Goal: Information Seeking & Learning: Check status

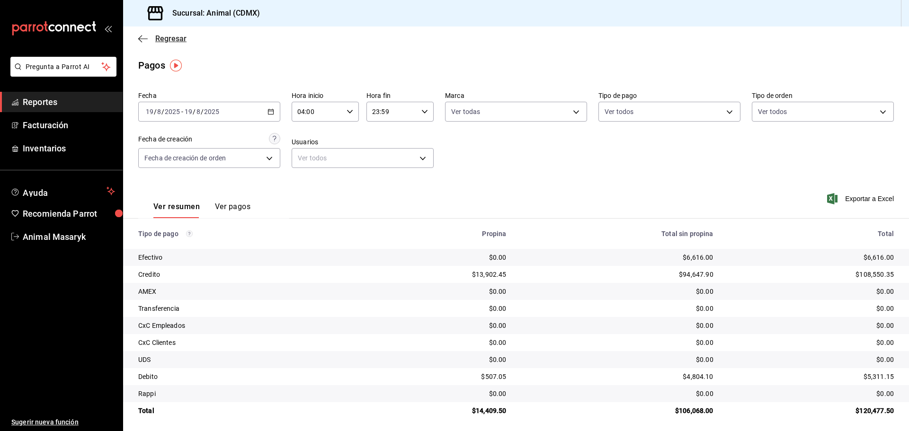
click at [143, 37] on icon "button" at bounding box center [142, 39] width 9 height 9
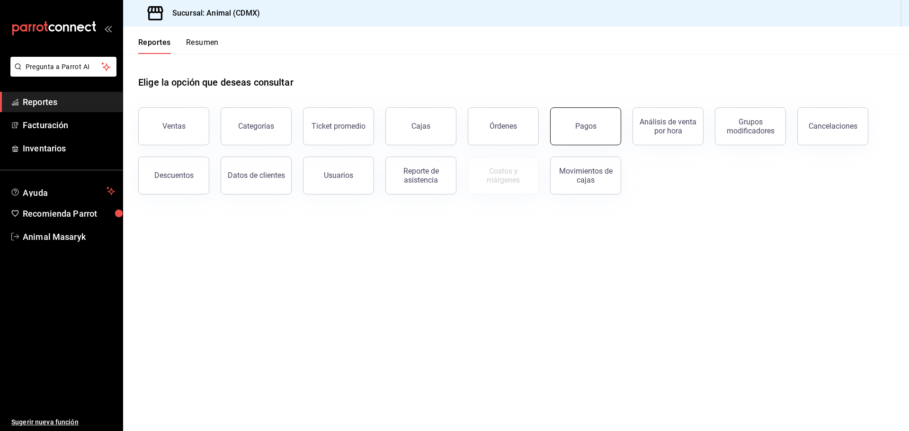
click at [586, 129] on div "Pagos" at bounding box center [585, 126] width 21 height 9
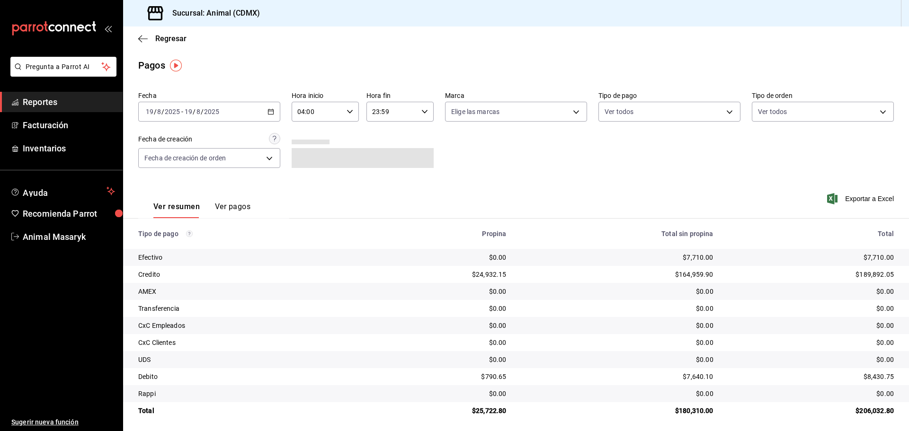
click at [271, 110] on icon "button" at bounding box center [270, 111] width 7 height 7
click at [188, 253] on li "Rango de fechas" at bounding box center [183, 246] width 89 height 21
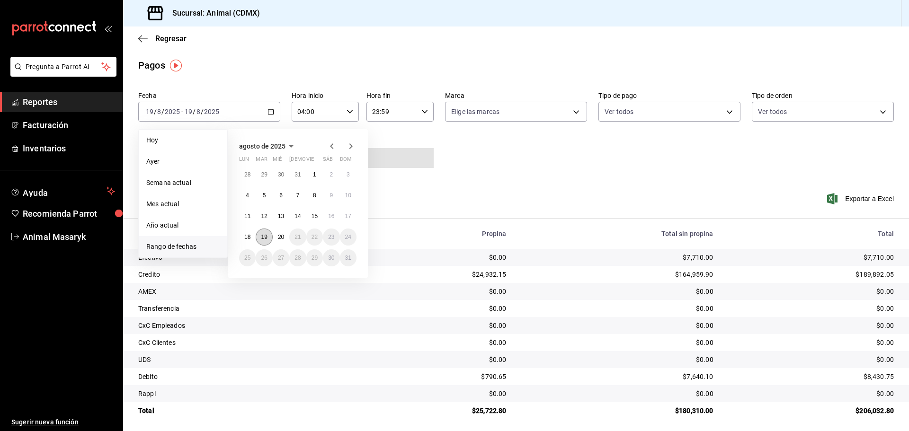
click at [265, 234] on abbr "19" at bounding box center [264, 237] width 6 height 7
click at [280, 235] on abbr "20" at bounding box center [281, 237] width 6 height 7
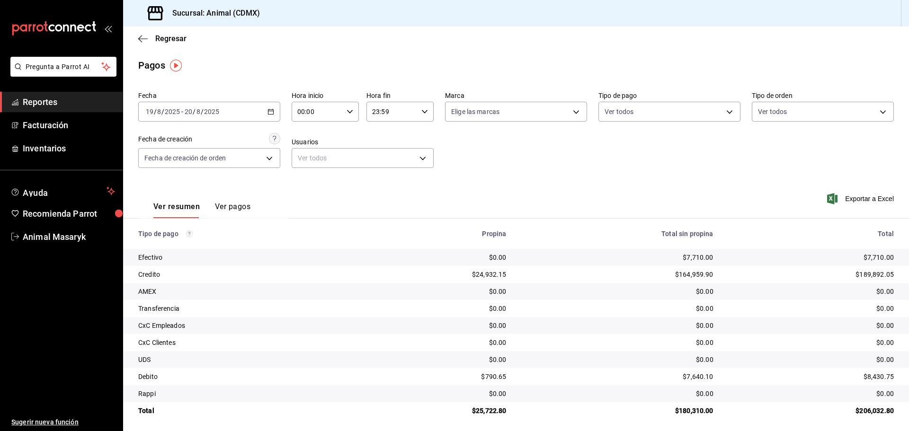
click at [341, 113] on div "00:00 Hora inicio" at bounding box center [325, 112] width 67 height 20
drag, startPoint x: 308, startPoint y: 125, endPoint x: 307, endPoint y: 133, distance: 7.6
click at [307, 126] on button "04" at bounding box center [307, 132] width 30 height 19
type input "04:00"
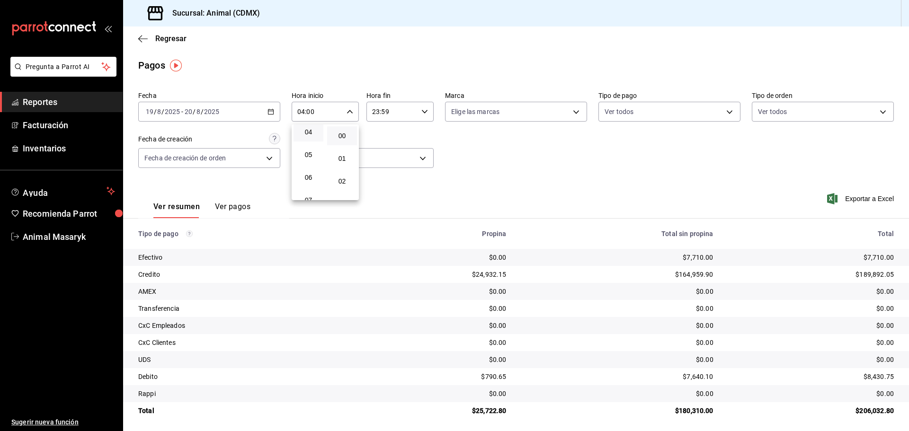
click at [428, 112] on div at bounding box center [454, 215] width 909 height 431
click at [422, 110] on icon "button" at bounding box center [424, 111] width 7 height 7
click at [377, 142] on button "02" at bounding box center [381, 137] width 30 height 19
type input "02:59"
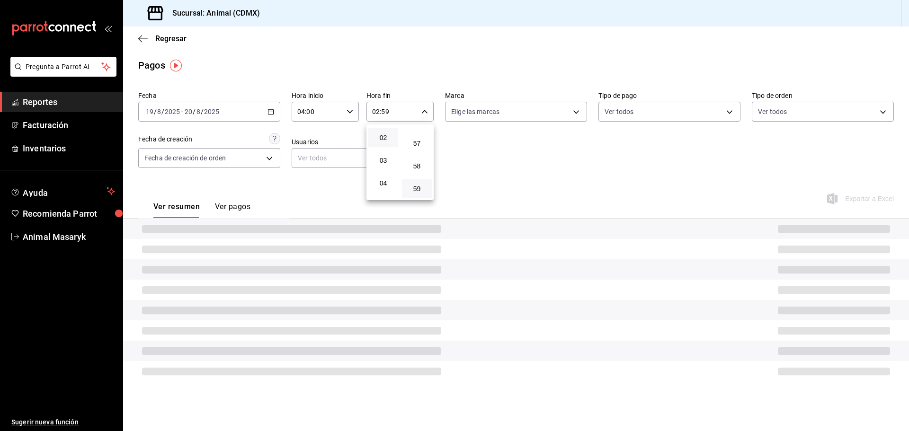
click at [506, 140] on div at bounding box center [454, 215] width 909 height 431
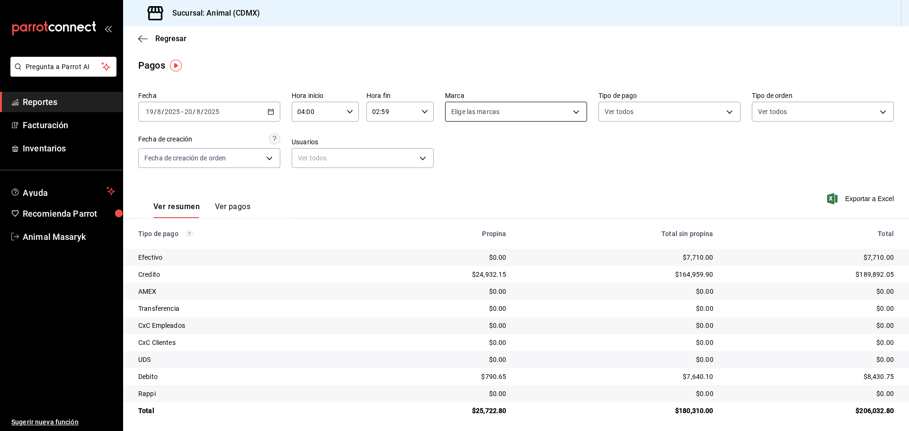
click at [565, 110] on body "Pregunta a Parrot AI Reportes Facturación Inventarios Ayuda Recomienda Parrot A…" at bounding box center [454, 215] width 909 height 431
click at [528, 143] on li "Ver todas" at bounding box center [513, 147] width 140 height 28
type input "cb0f6aec-1481-4e37-861c-bab9b3a65b14"
checkbox input "true"
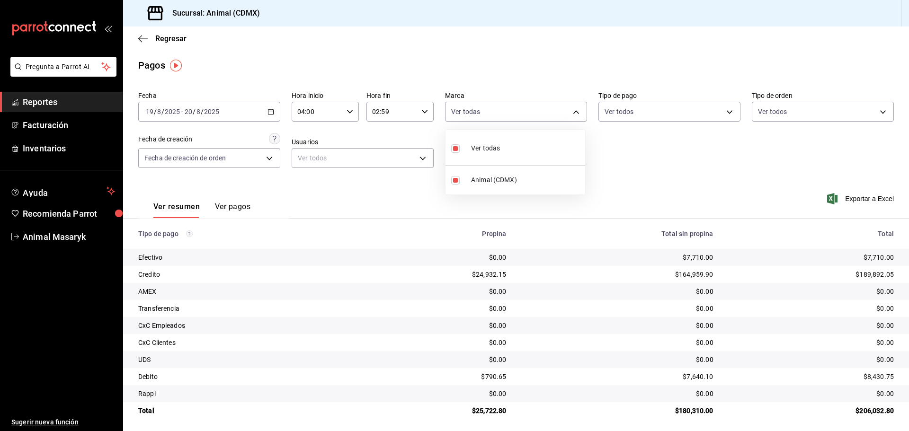
drag, startPoint x: 631, startPoint y: 160, endPoint x: 648, endPoint y: 139, distance: 27.2
click at [631, 160] on div at bounding box center [454, 215] width 909 height 431
click at [673, 104] on body "Pregunta a Parrot AI Reportes Facturación Inventarios Ayuda Recomienda Parrot A…" at bounding box center [454, 215] width 909 height 431
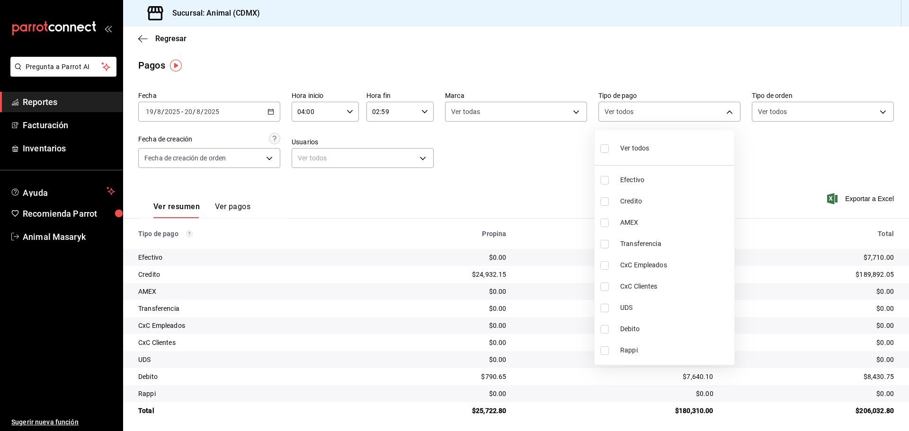
click at [623, 147] on span "Ver todos" at bounding box center [634, 148] width 29 height 10
type input "42f515b5-d78a-4538-9fd6-dd91ca8c9d0d,09d93f3d-83f8-4294-bef9-640bdbafd8e4,c0bfe…"
checkbox input "true"
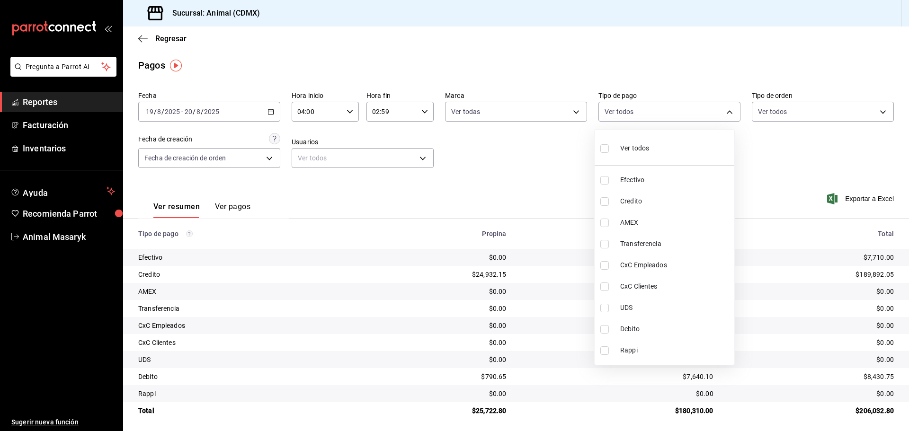
checkbox input "true"
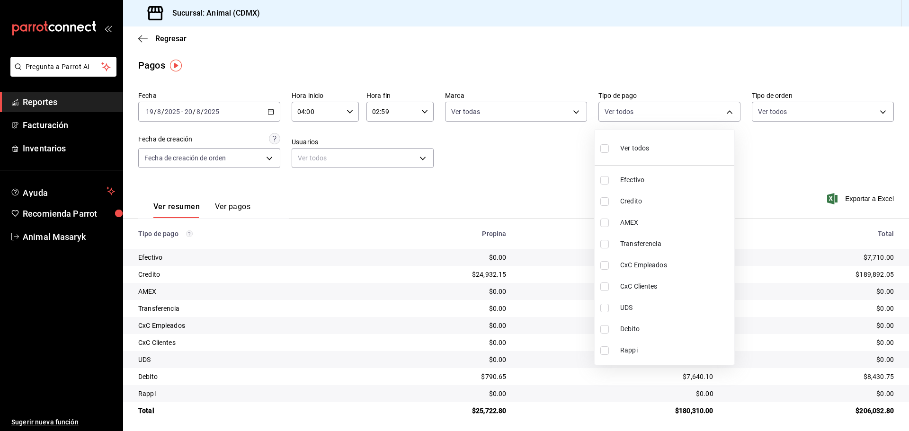
checkbox input "true"
click at [865, 160] on div at bounding box center [454, 215] width 909 height 431
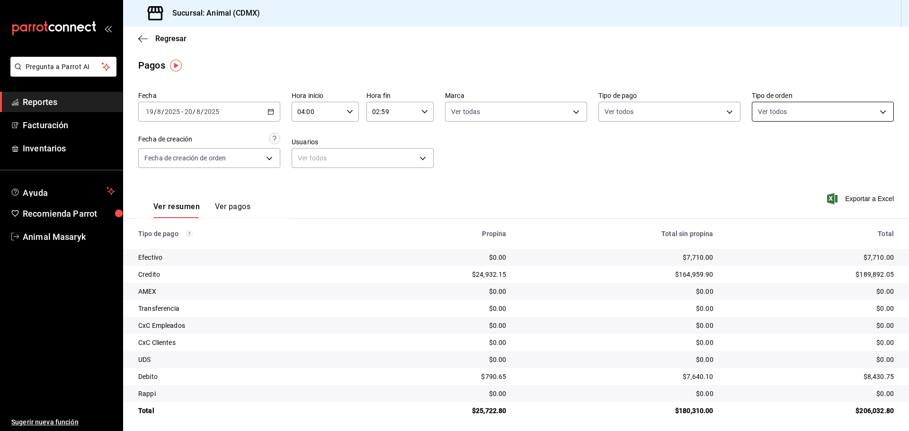
click at [851, 111] on body "Pregunta a Parrot AI Reportes Facturación Inventarios Ayuda Recomienda Parrot A…" at bounding box center [454, 215] width 909 height 431
click at [761, 145] on label at bounding box center [758, 149] width 12 height 14
click at [761, 145] on input "checkbox" at bounding box center [756, 148] width 9 height 9
checkbox input "false"
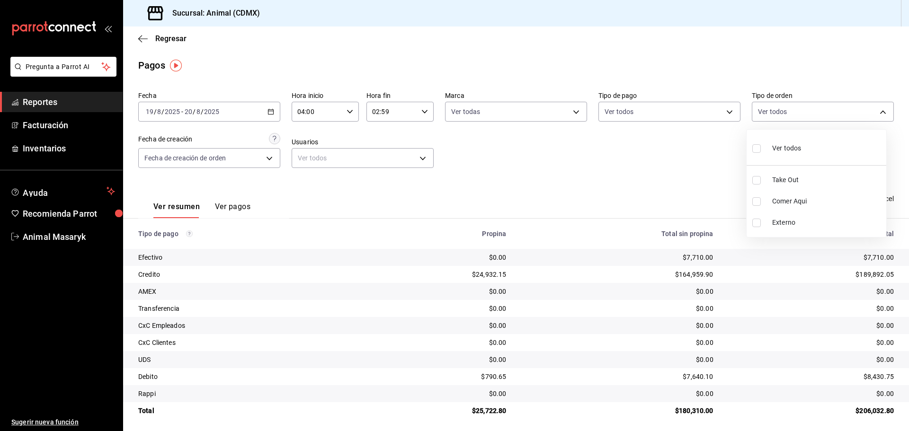
checkbox input "false"
click at [682, 158] on div at bounding box center [454, 215] width 909 height 431
click at [794, 117] on body "Pregunta a Parrot AI Reportes Facturación Inventarios Ayuda Recomienda Parrot A…" at bounding box center [454, 215] width 909 height 431
click at [781, 149] on span "Ver todos" at bounding box center [786, 148] width 29 height 10
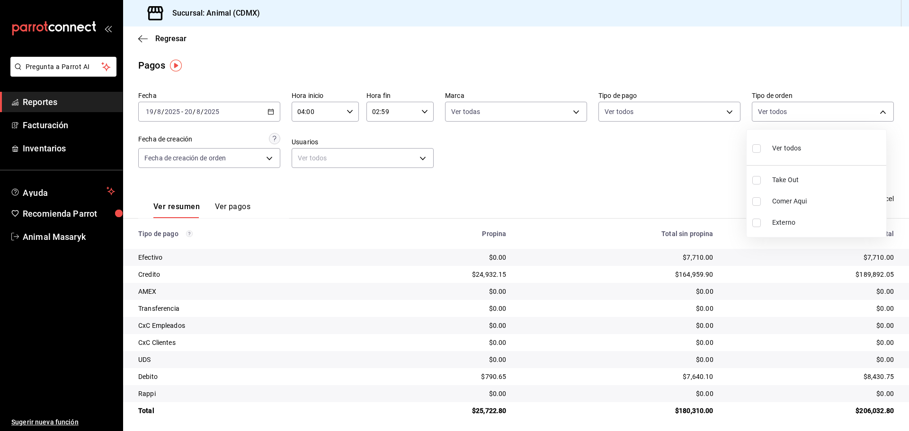
type input "ad44a823-99d3-4372-a913-4cf57f2a9ac0,b8ee5ff1-85c8-4a81-aa51-555e6c8ba0c6,EXTER…"
checkbox input "true"
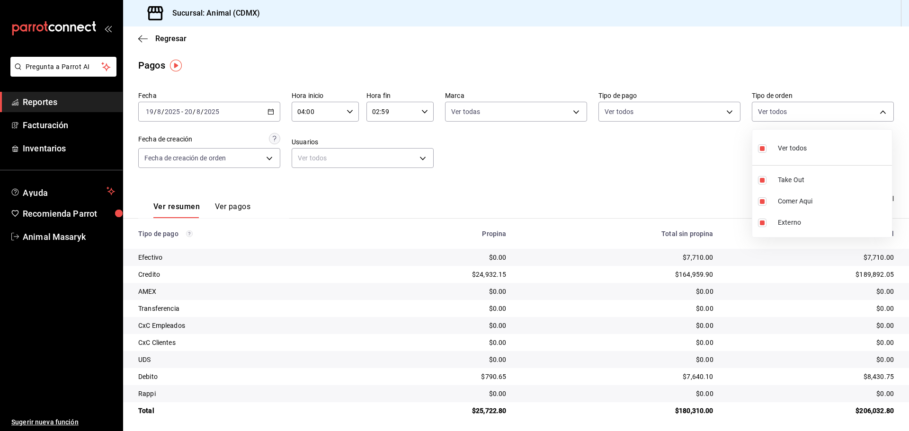
click at [658, 175] on div at bounding box center [454, 215] width 909 height 431
click at [142, 40] on icon "button" at bounding box center [142, 39] width 9 height 9
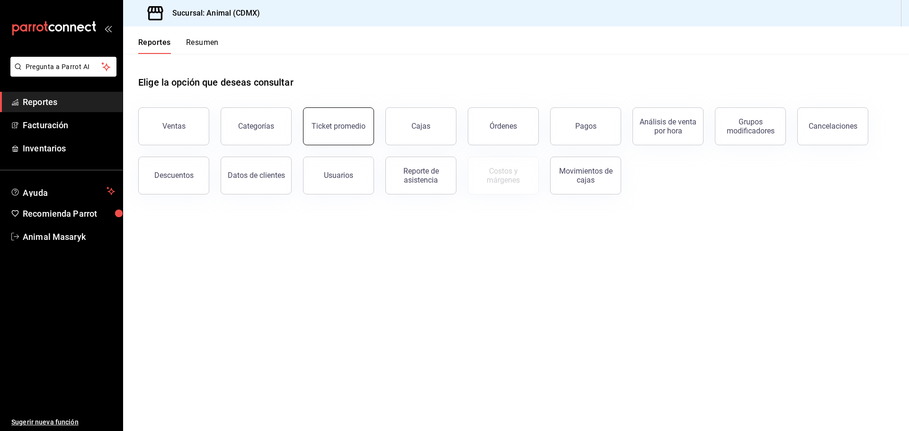
click at [325, 122] on div "Ticket promedio" at bounding box center [338, 126] width 54 height 9
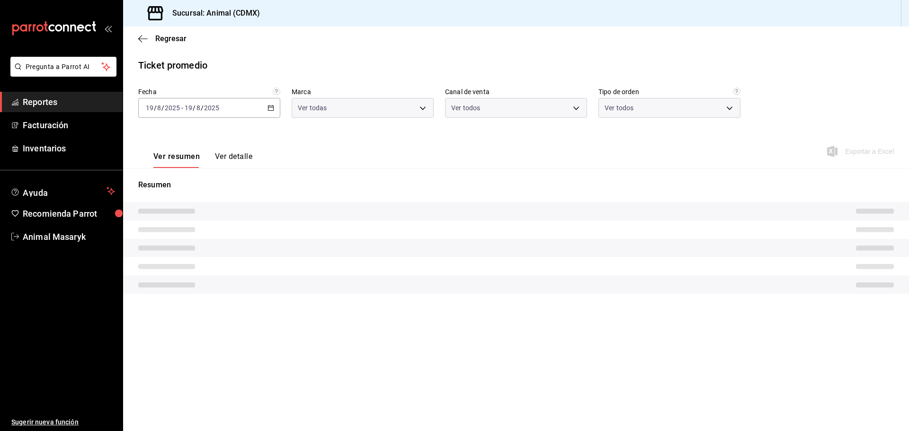
type input "cb0f6aec-1481-4e37-861c-bab9b3a65b14"
type input "PARROT,UBER_EATS,RAPPI,DIDI_FOOD,ONLINE"
type input "ad44a823-99d3-4372-a913-4cf57f2a9ac0,b8ee5ff1-85c8-4a81-aa51-555e6c8ba0c6,EXTER…"
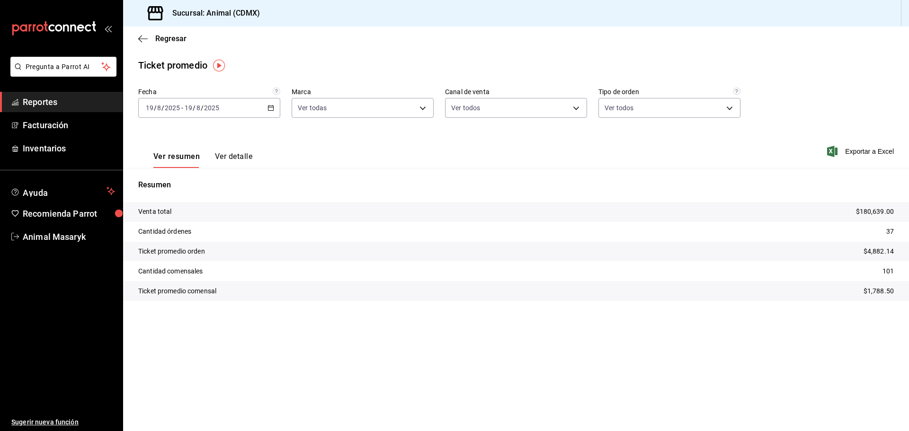
click at [274, 111] on div "[DATE] [DATE] - [DATE] [DATE]" at bounding box center [209, 108] width 142 height 20
click at [190, 222] on span "Rango de fechas" at bounding box center [182, 222] width 73 height 10
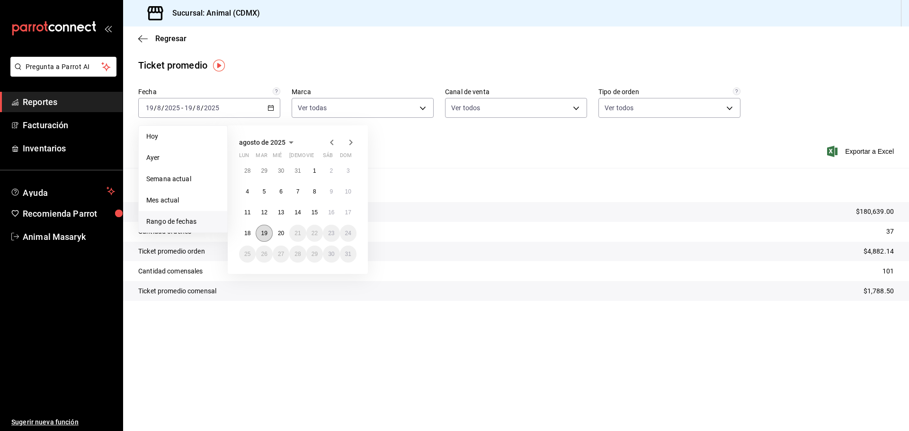
click at [263, 235] on abbr "19" at bounding box center [264, 233] width 6 height 7
click at [277, 233] on button "20" at bounding box center [281, 233] width 17 height 17
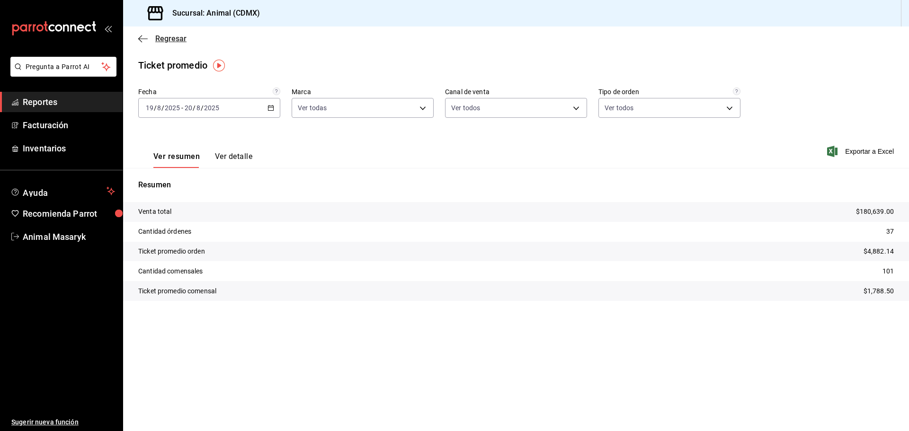
click at [148, 40] on span "Regresar" at bounding box center [162, 38] width 48 height 9
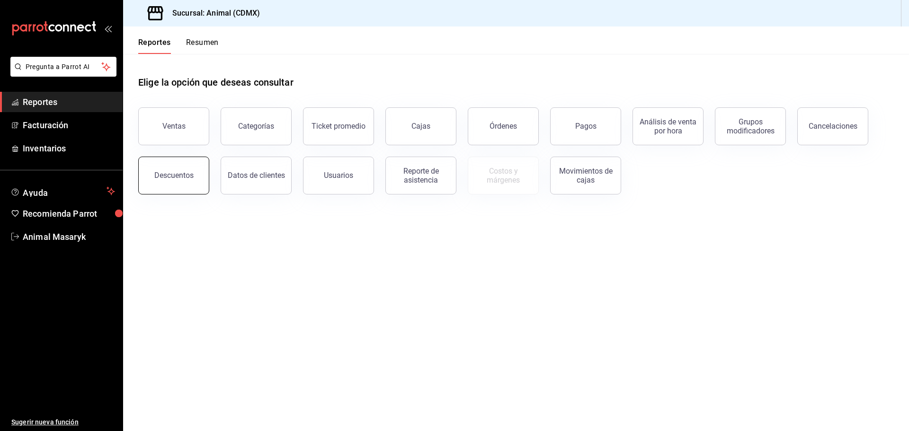
click at [195, 168] on button "Descuentos" at bounding box center [173, 176] width 71 height 38
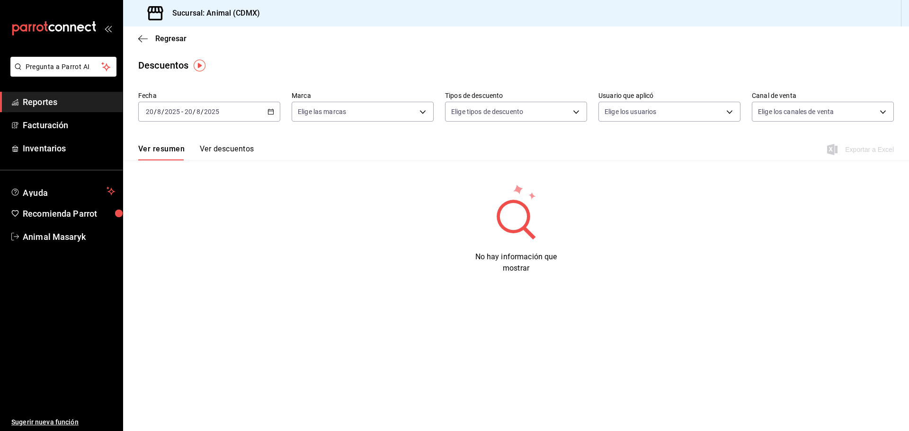
click at [272, 117] on div "[DATE] [DATE] - [DATE] [DATE]" at bounding box center [209, 112] width 142 height 20
click at [172, 250] on span "Rango de fechas" at bounding box center [182, 247] width 73 height 10
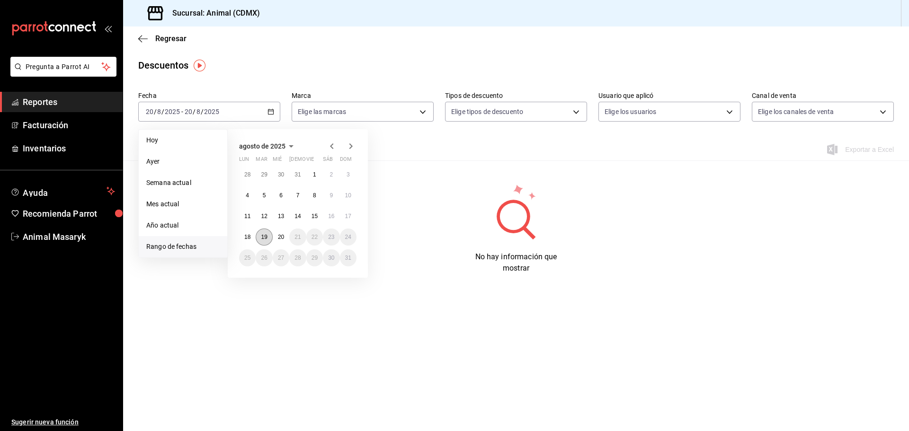
click at [261, 235] on abbr "19" at bounding box center [264, 237] width 6 height 7
click at [283, 237] on abbr "20" at bounding box center [281, 237] width 6 height 7
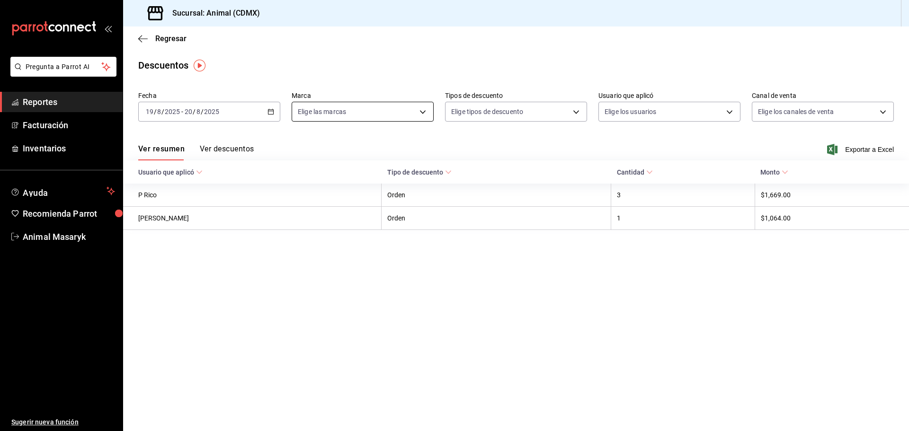
click at [419, 112] on body "Pregunta a Parrot AI Reportes Facturación Inventarios Ayuda Recomienda Parrot A…" at bounding box center [454, 215] width 909 height 431
click at [382, 151] on li "Ver todas" at bounding box center [362, 147] width 141 height 28
type input "cb0f6aec-1481-4e37-861c-bab9b3a65b14"
checkbox input "true"
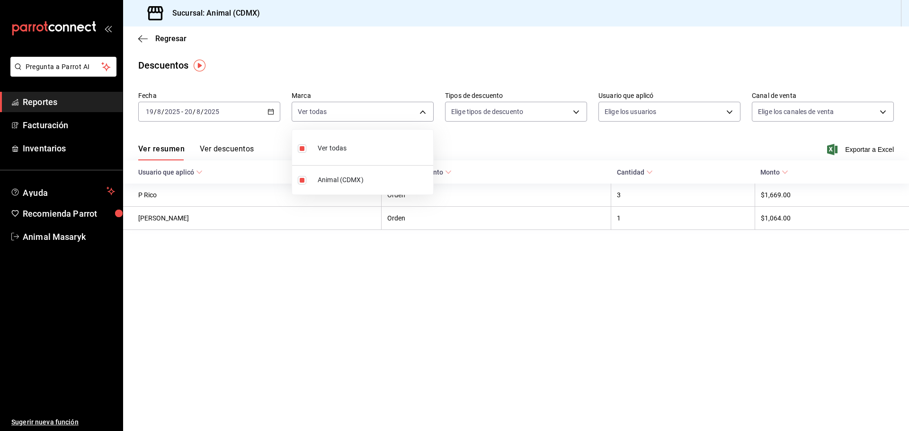
click at [537, 110] on div at bounding box center [454, 215] width 909 height 431
click at [559, 113] on body "Pregunta a Parrot AI Reportes Facturación Inventarios Ayuda Recomienda Parrot A…" at bounding box center [454, 215] width 909 height 431
click at [533, 138] on span "Orden" at bounding box center [524, 143] width 110 height 10
type input "ORDER"
checkbox input "true"
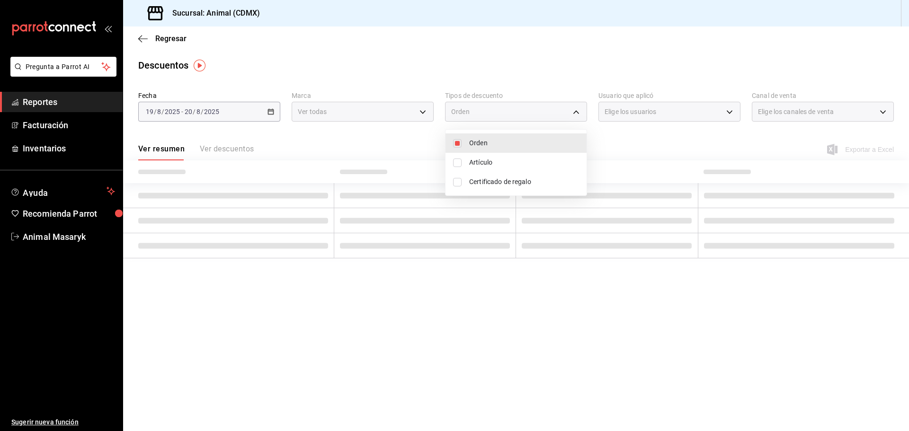
click at [517, 157] on li "Artículo" at bounding box center [515, 162] width 141 height 19
type input "ORDER,ORDER_ITEM"
checkbox input "true"
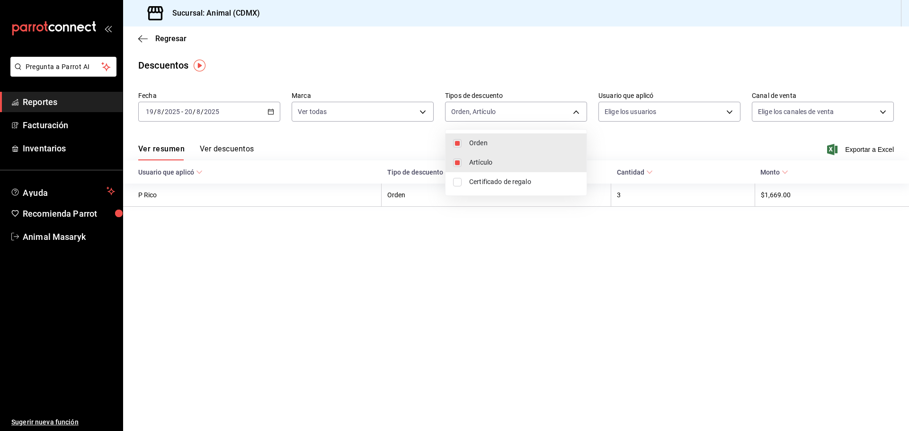
click at [516, 182] on span "Certificado de regalo" at bounding box center [524, 182] width 110 height 10
type input "ORDER,ORDER_ITEM,CARD_REWARD"
checkbox input "true"
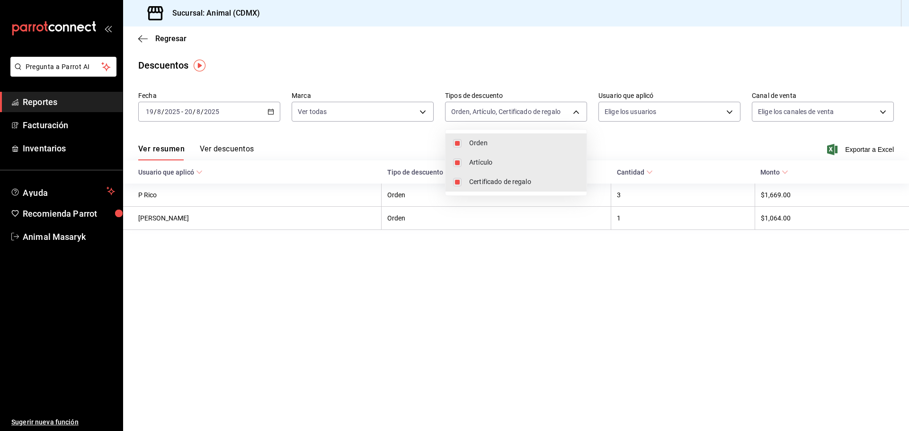
click at [705, 121] on div at bounding box center [454, 215] width 909 height 431
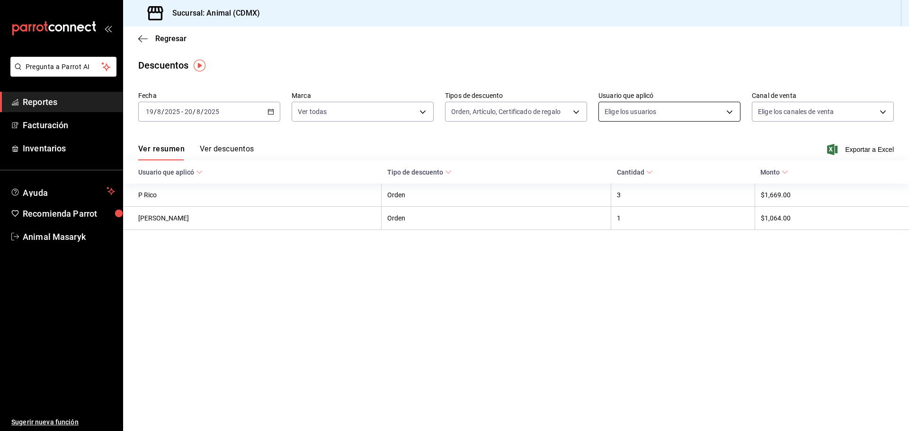
click at [705, 111] on body "Pregunta a Parrot AI Reportes Facturación Inventarios Ayuda Recomienda Parrot A…" at bounding box center [454, 215] width 909 height 431
click at [719, 109] on body "Pregunta a Parrot AI Reportes Facturación Inventarios Ayuda Recomienda Parrot A…" at bounding box center [454, 215] width 909 height 431
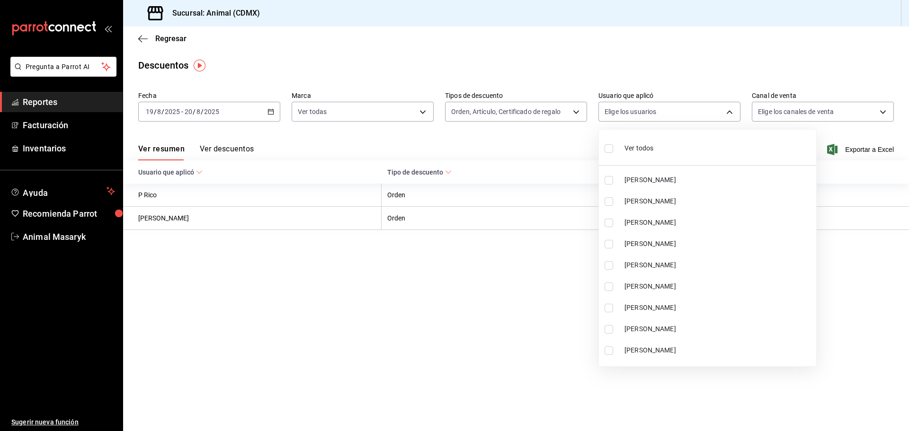
click at [632, 148] on span "Ver todos" at bounding box center [638, 148] width 29 height 10
type input "4b32bb7f-e352-44a5-b197-cffd5c0f9f79,505ced16-8c24-464e-aa2a-7db276017580,6c17c…"
checkbox input "true"
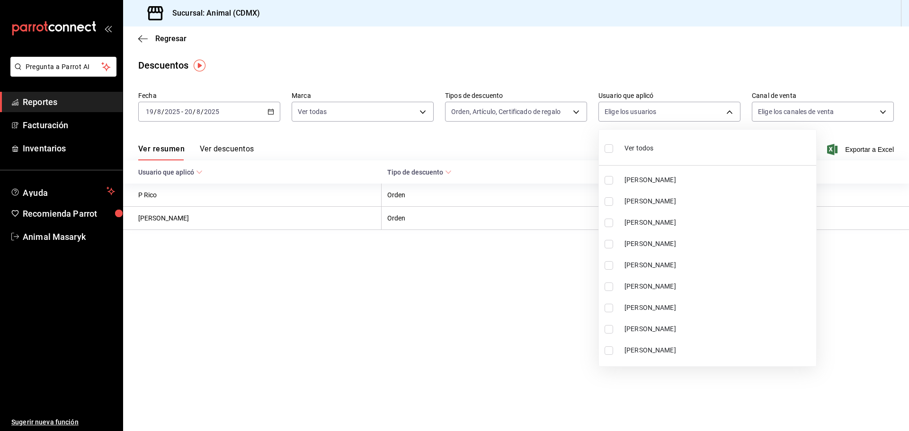
checkbox input "true"
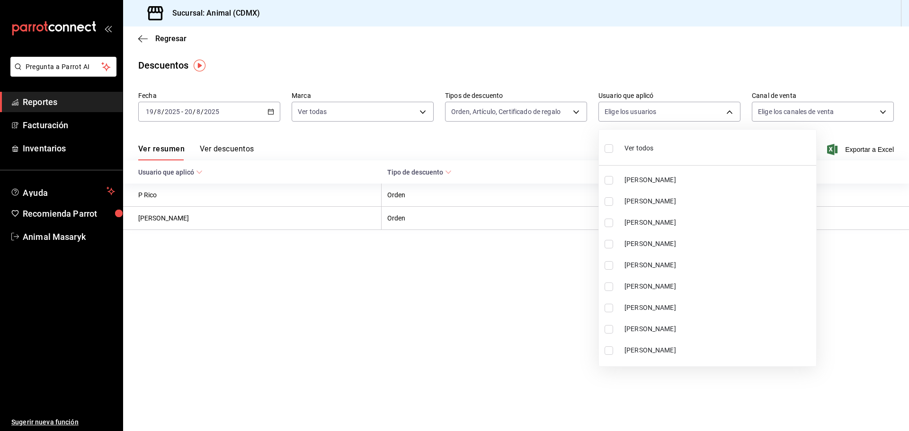
checkbox input "true"
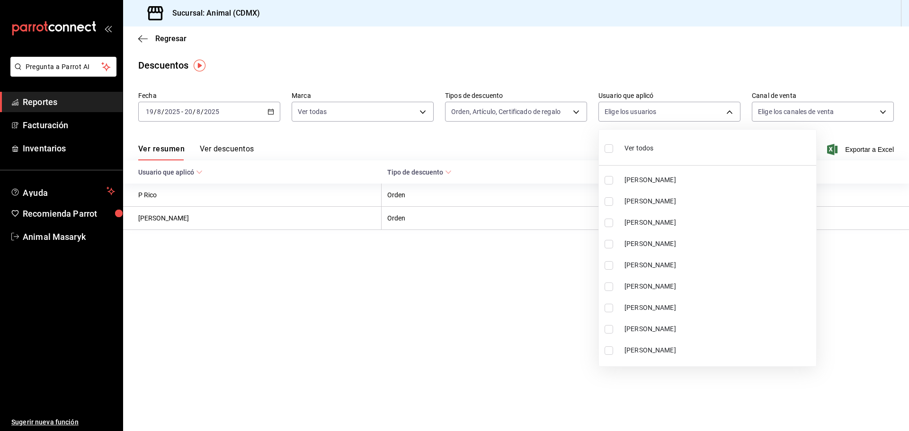
checkbox input "true"
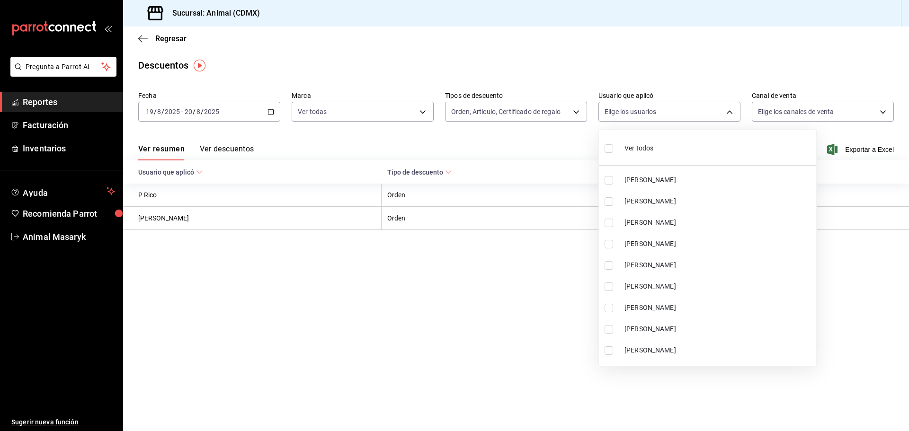
checkbox input "true"
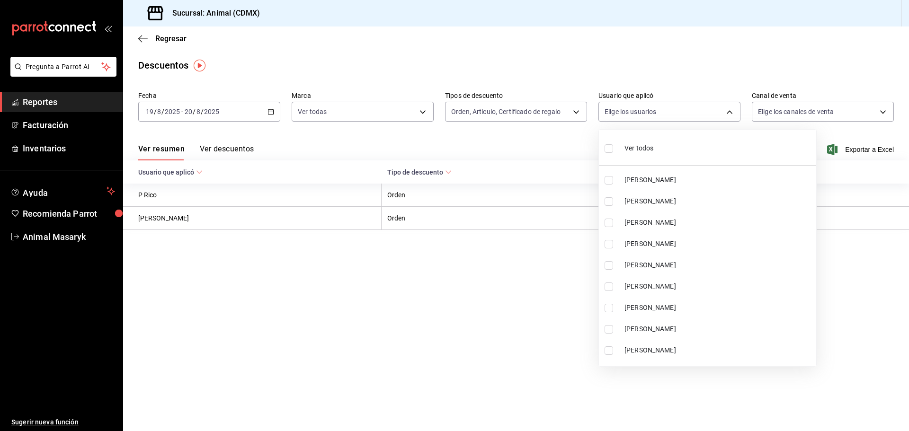
checkbox input "true"
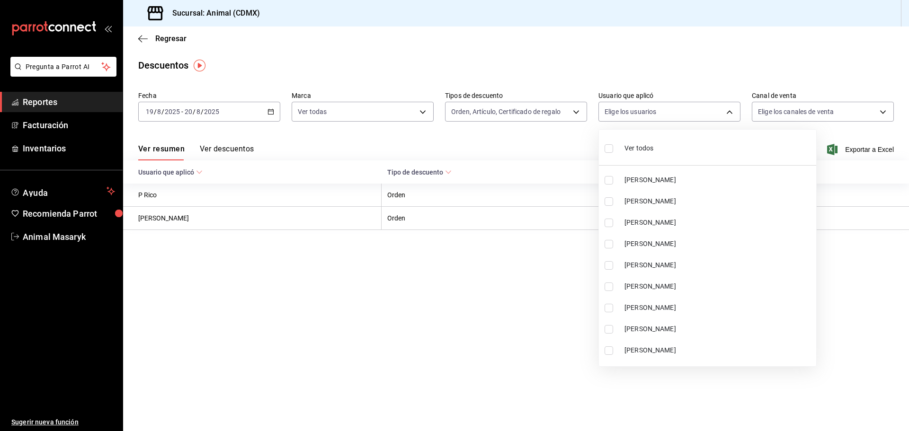
checkbox input "true"
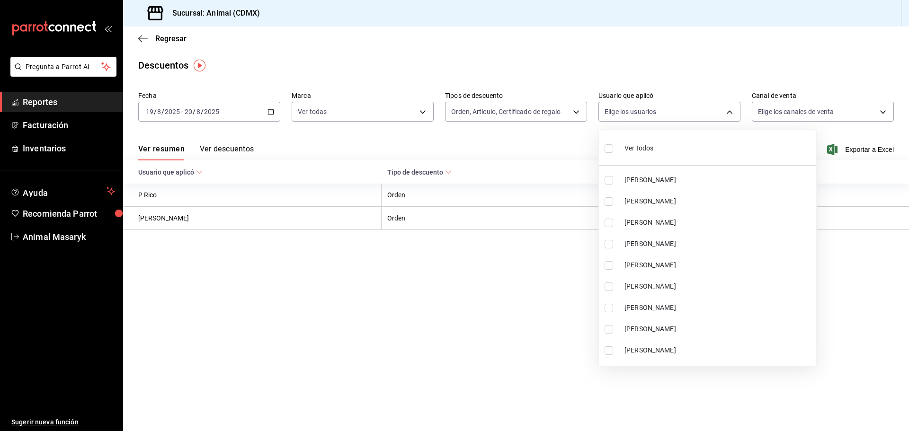
checkbox input "true"
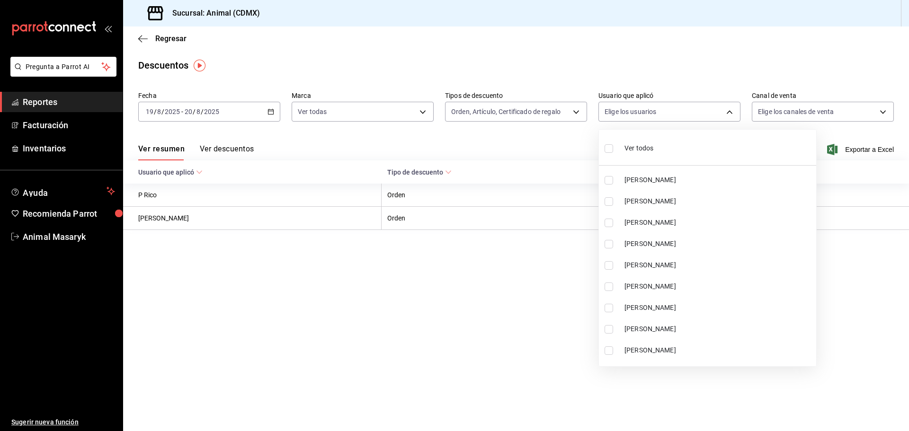
checkbox input "true"
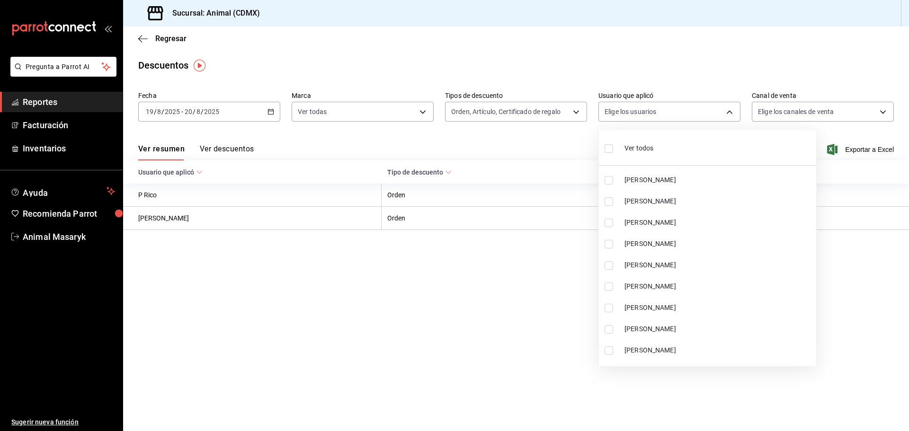
checkbox input "true"
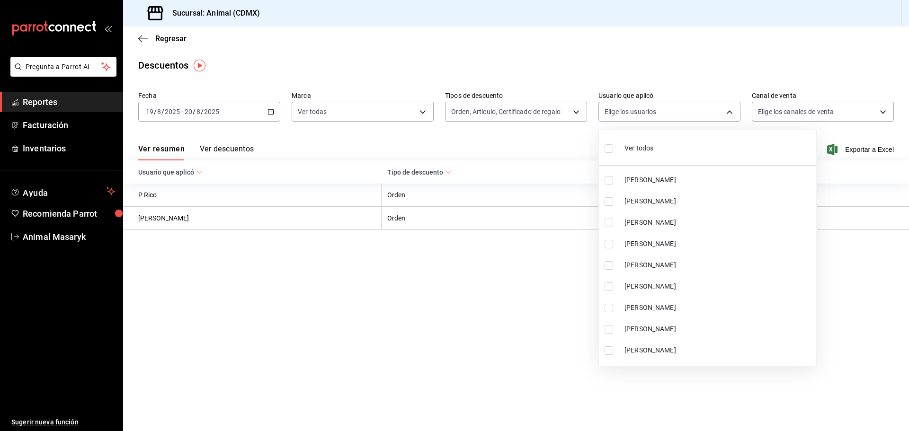
checkbox input "true"
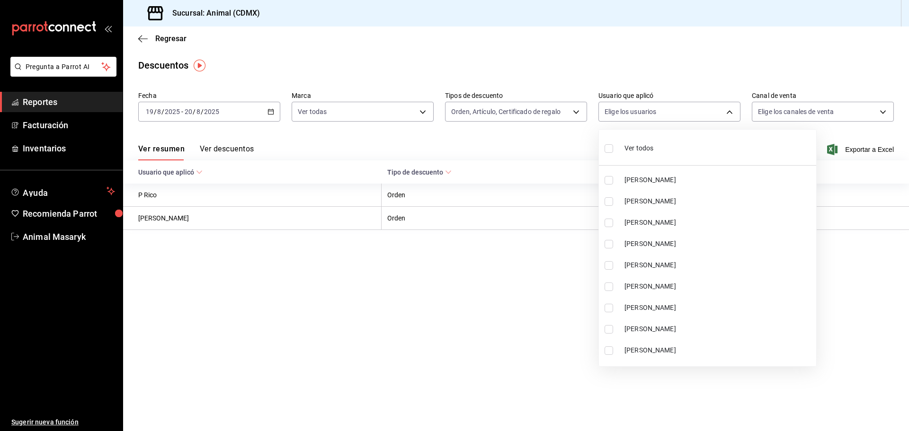
checkbox input "true"
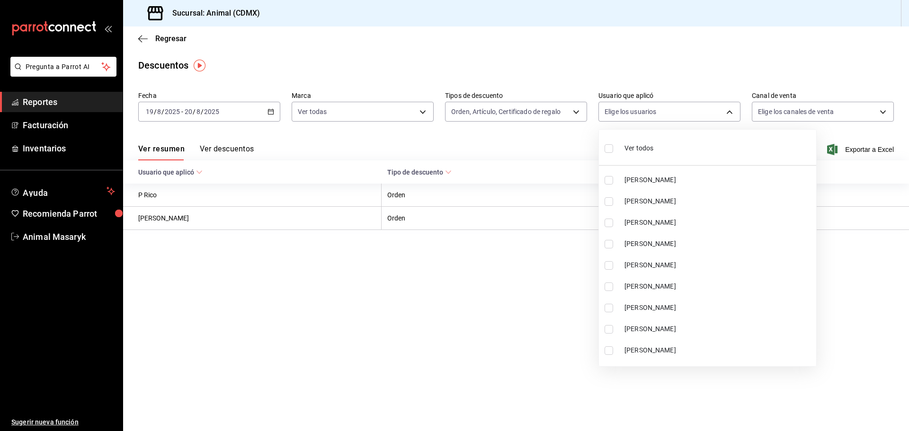
checkbox input "true"
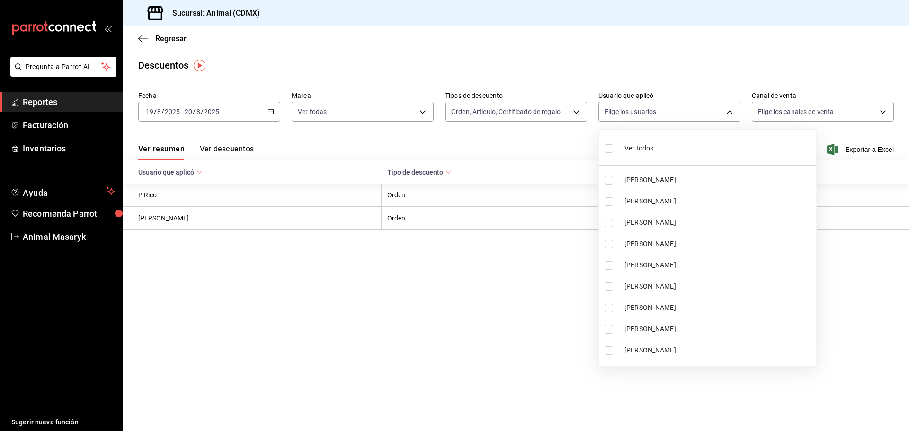
checkbox input "true"
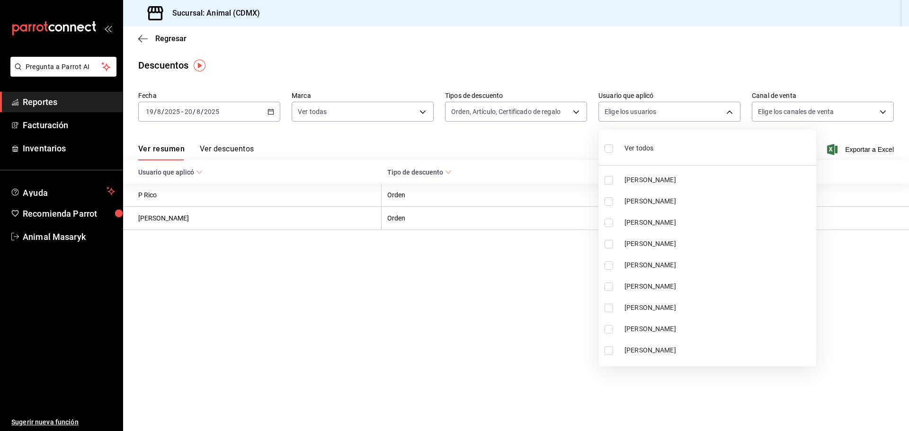
checkbox input "true"
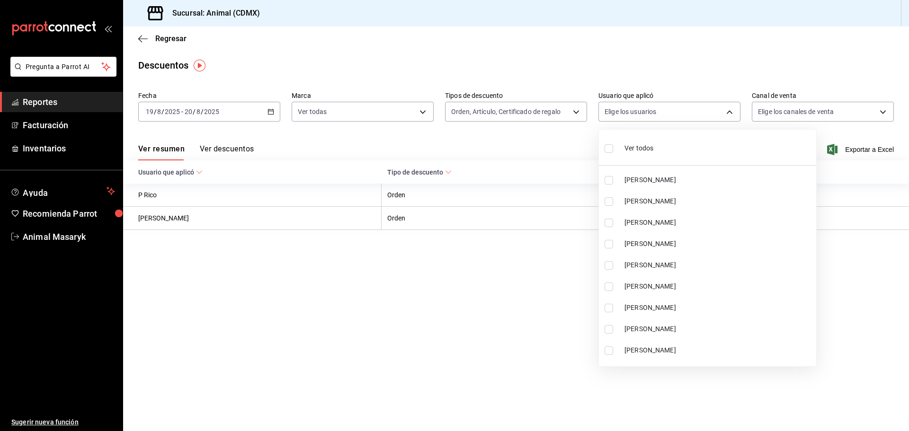
checkbox input "true"
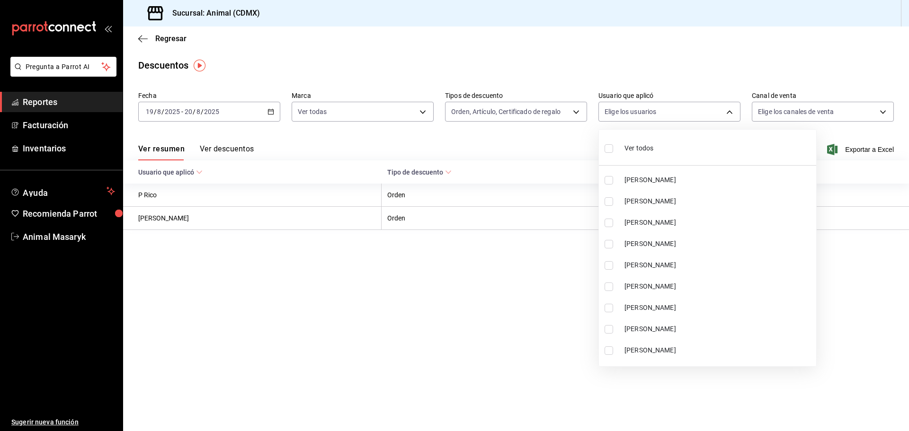
checkbox input "true"
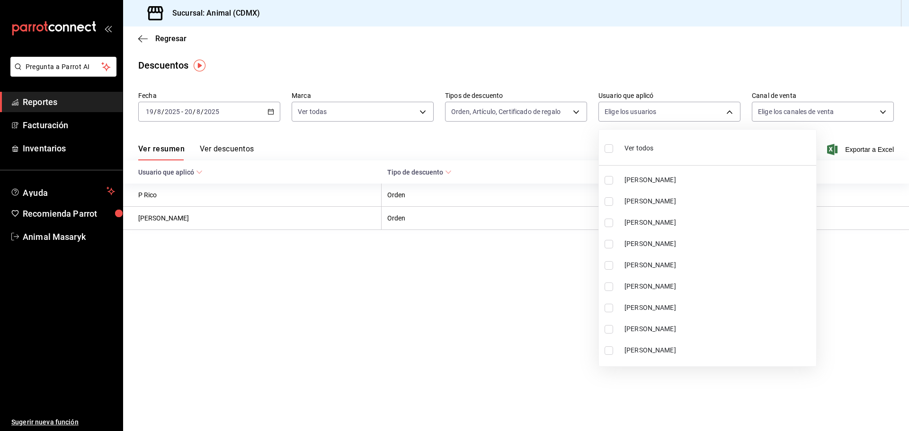
checkbox input "true"
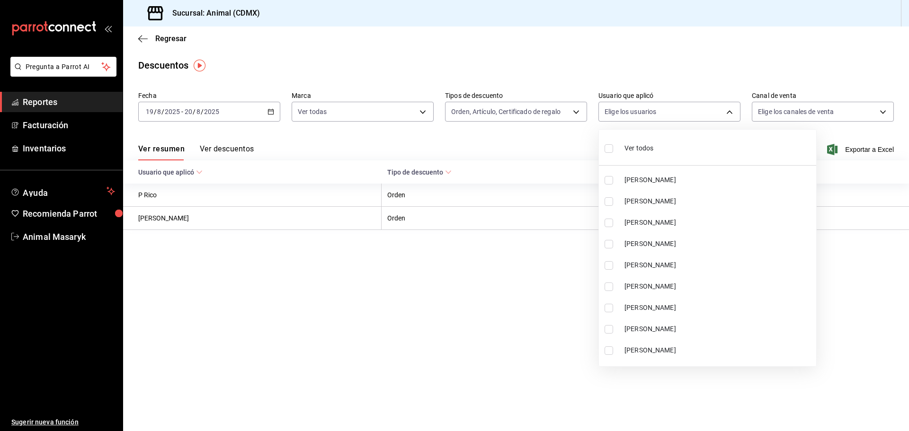
checkbox input "true"
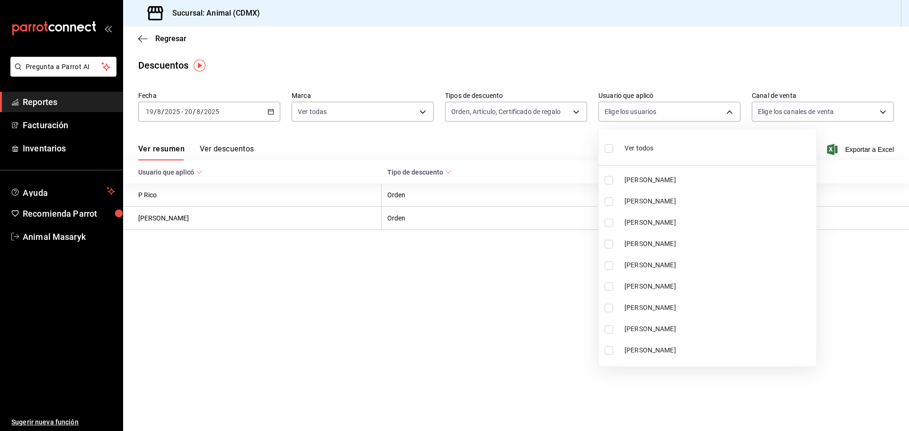
checkbox input "true"
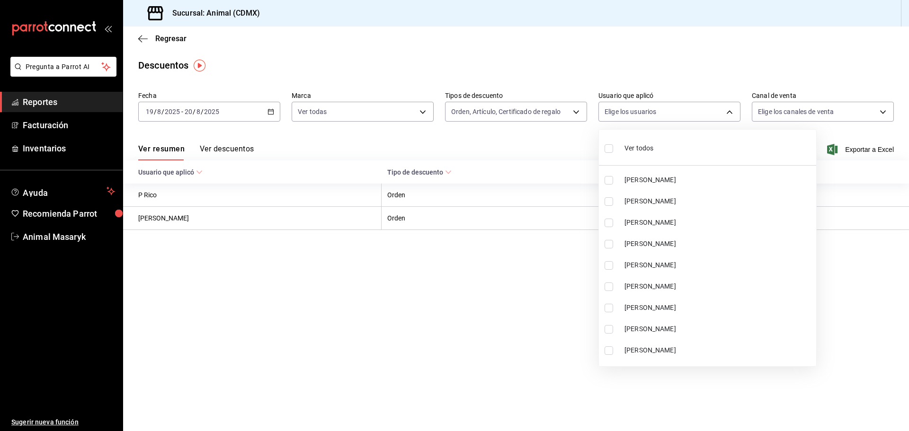
checkbox input "true"
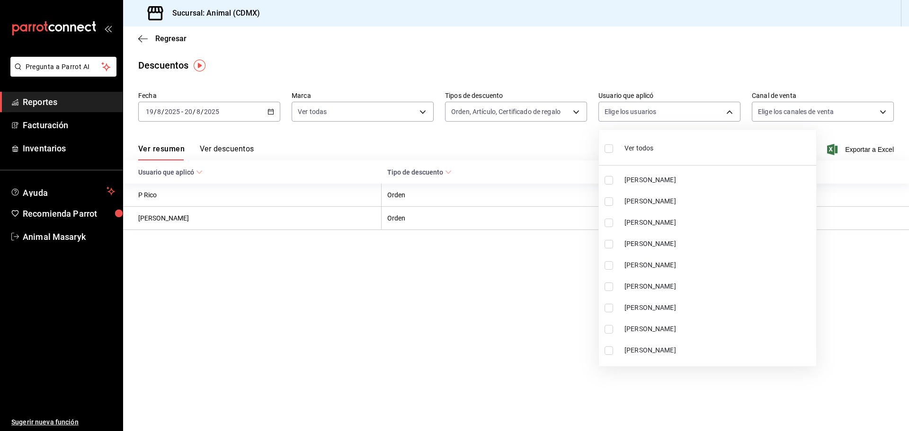
checkbox input "true"
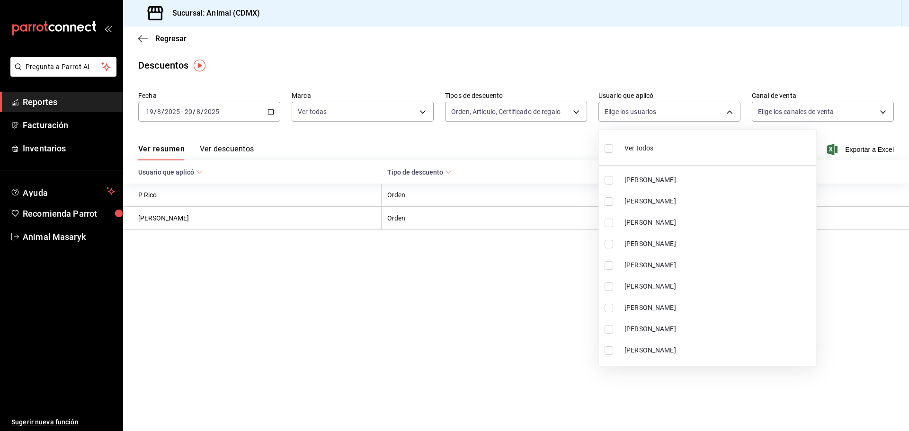
checkbox input "true"
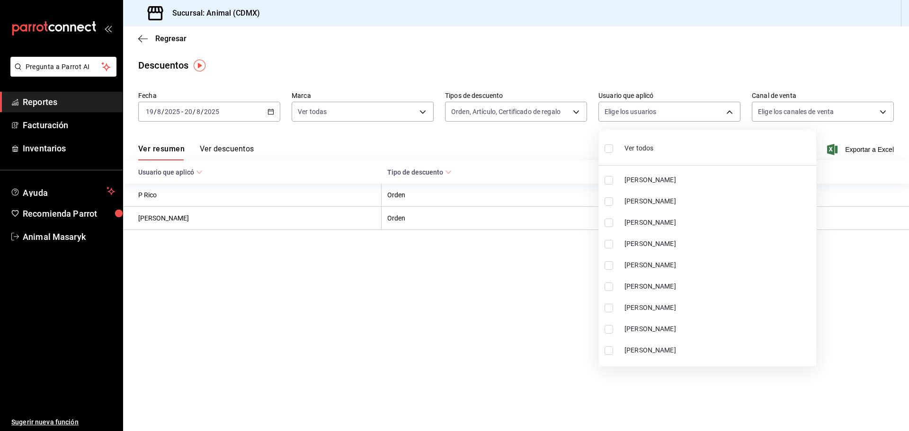
checkbox input "true"
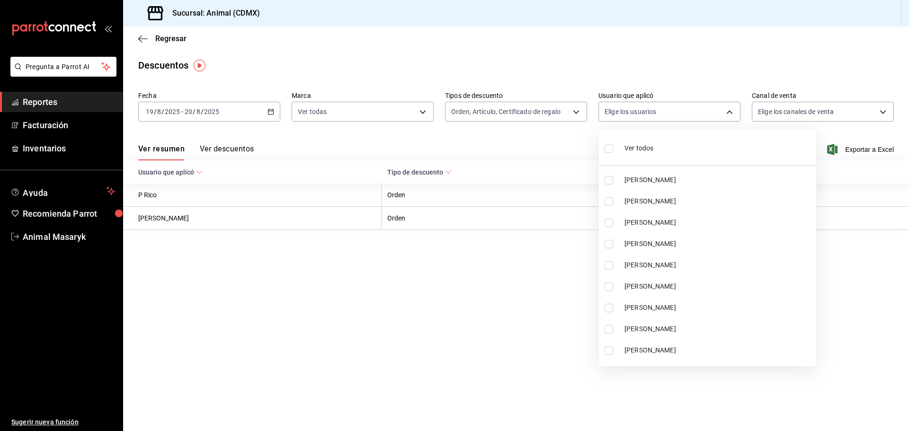
checkbox input "true"
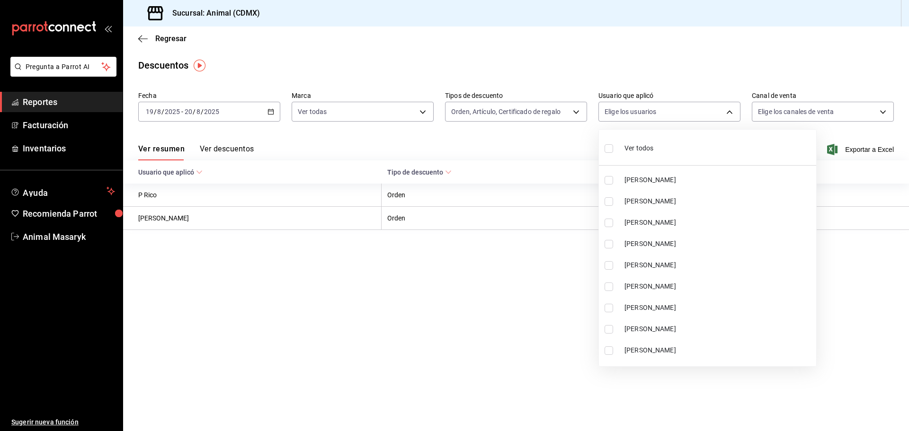
checkbox input "true"
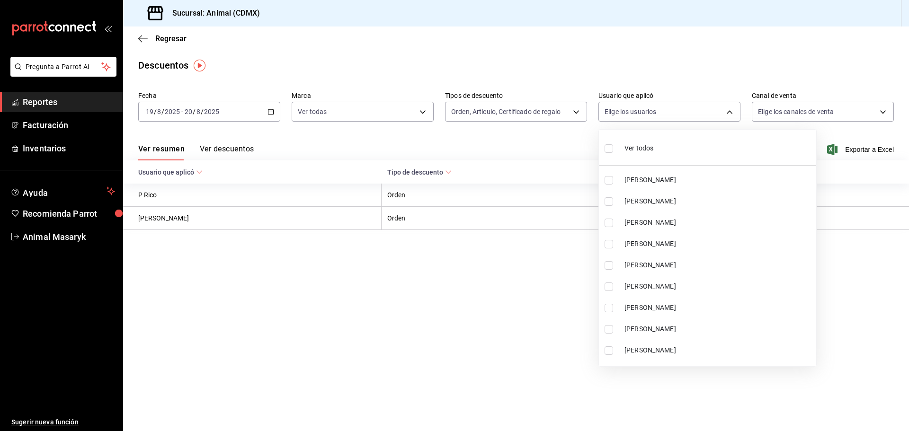
checkbox input "true"
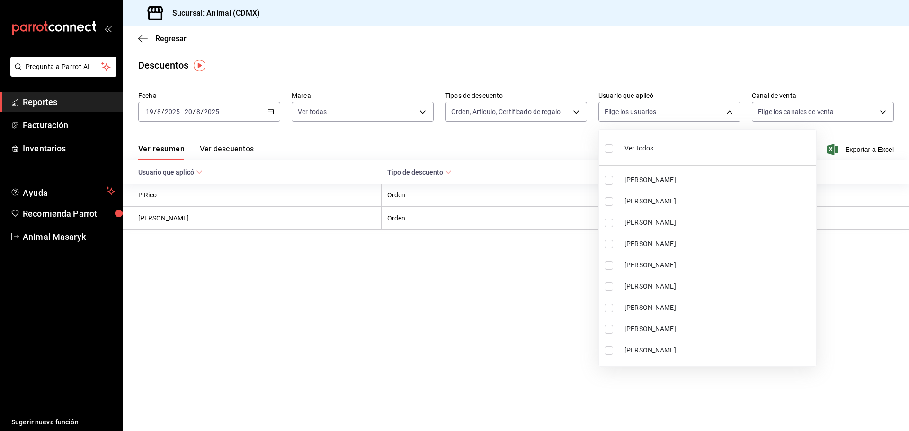
checkbox input "true"
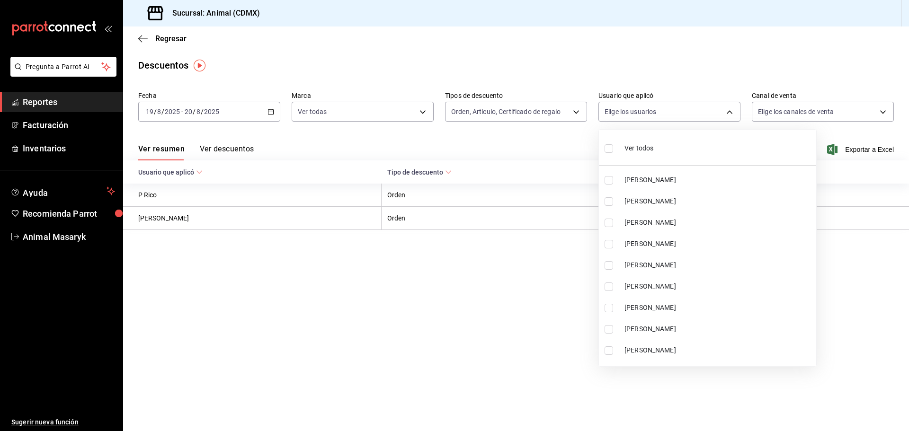
checkbox input "true"
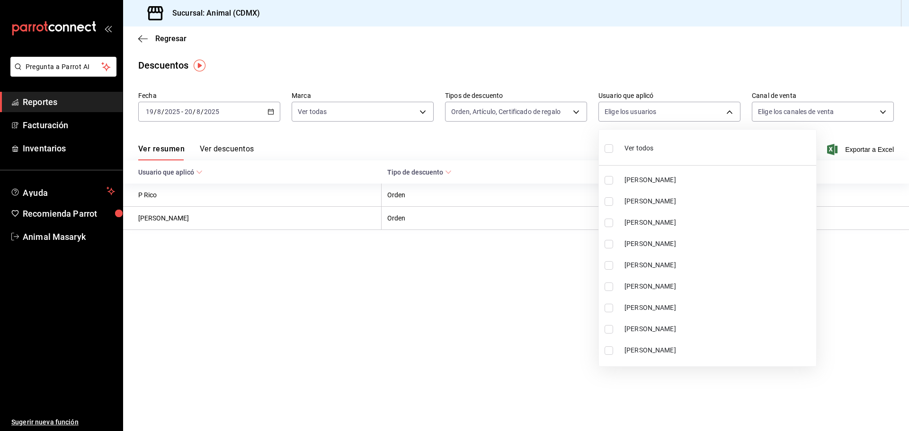
checkbox input "true"
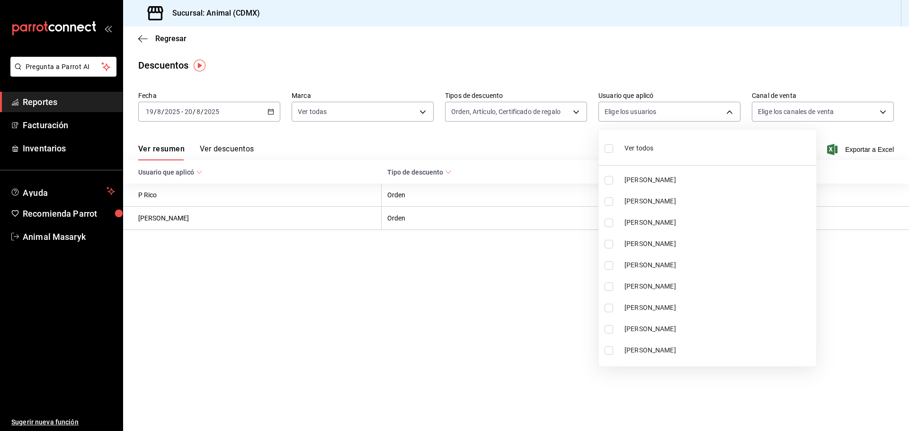
checkbox input "true"
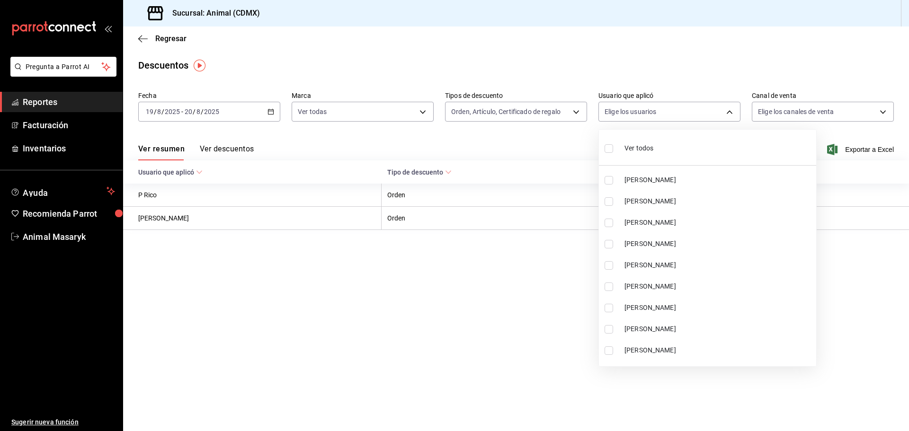
checkbox input "true"
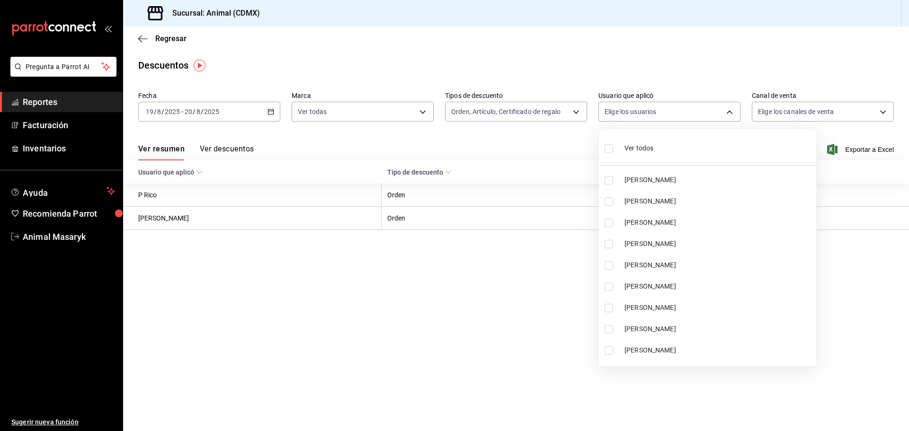
checkbox input "true"
click at [870, 108] on div at bounding box center [454, 215] width 909 height 431
click at [861, 77] on div at bounding box center [454, 215] width 909 height 431
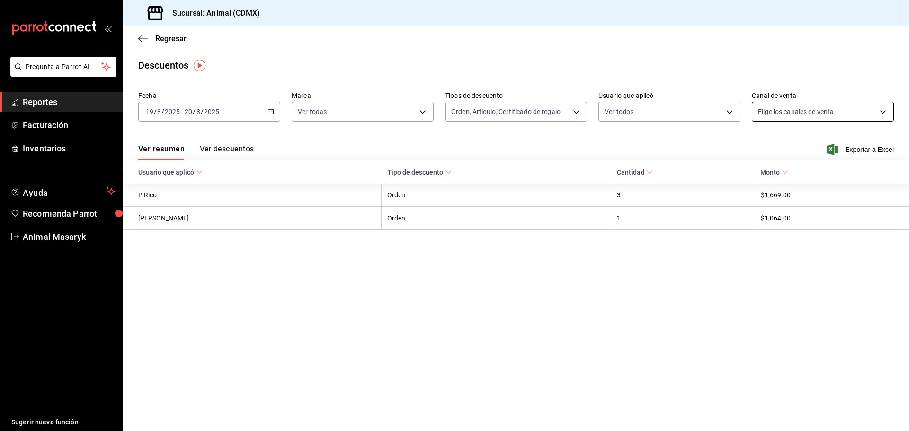
click at [856, 110] on body "Pregunta a Parrot AI Reportes Facturación Inventarios Ayuda Recomienda Parrot A…" at bounding box center [454, 215] width 909 height 431
click at [802, 149] on span "Ver todos" at bounding box center [792, 148] width 29 height 10
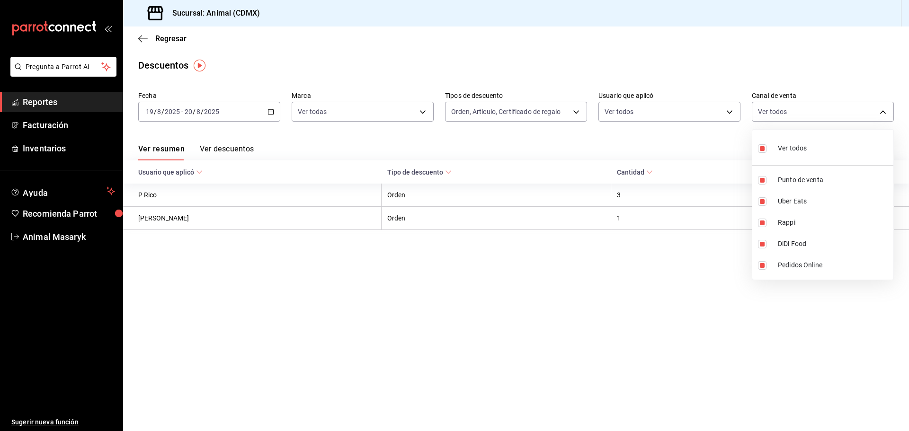
click at [600, 256] on div at bounding box center [454, 215] width 909 height 431
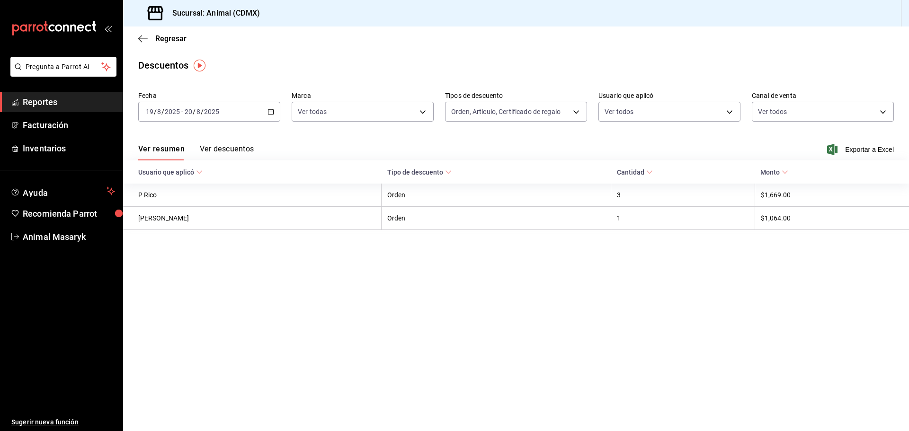
click at [859, 149] on span "Exportar a Excel" at bounding box center [861, 149] width 65 height 11
click at [142, 40] on icon "button" at bounding box center [142, 39] width 9 height 9
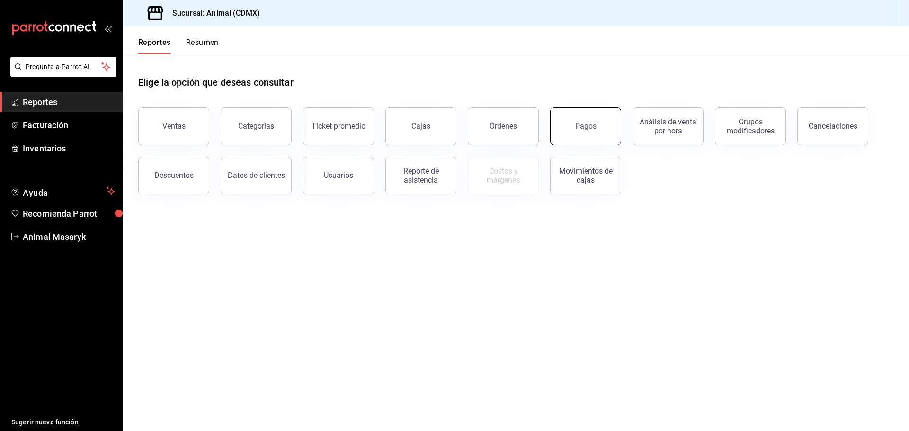
click at [582, 113] on button "Pagos" at bounding box center [585, 126] width 71 height 38
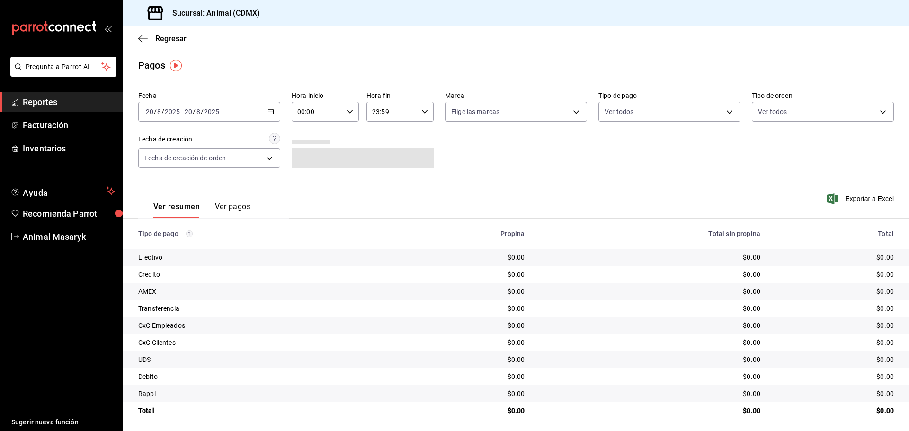
click at [267, 113] on icon "button" at bounding box center [270, 111] width 7 height 7
click at [198, 249] on span "Rango de fechas" at bounding box center [182, 247] width 73 height 10
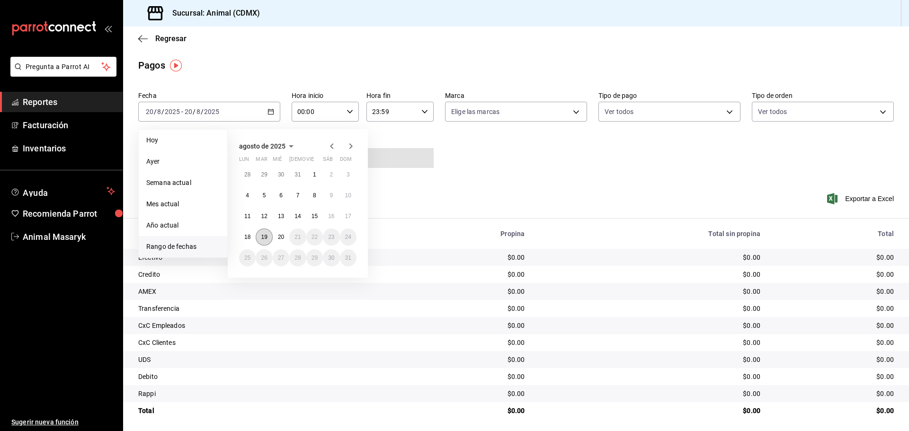
click at [266, 240] on abbr "19" at bounding box center [264, 237] width 6 height 7
click at [283, 237] on abbr "20" at bounding box center [281, 237] width 6 height 7
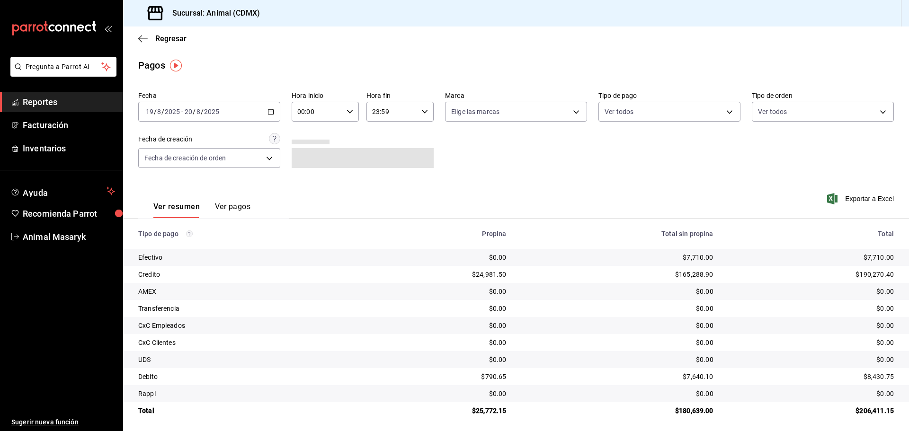
click at [348, 119] on div "00:00 Hora inicio" at bounding box center [325, 112] width 67 height 20
click at [306, 177] on span "04" at bounding box center [307, 180] width 18 height 8
click at [407, 143] on div at bounding box center [454, 215] width 909 height 431
click at [411, 115] on input "23:59" at bounding box center [391, 111] width 51 height 19
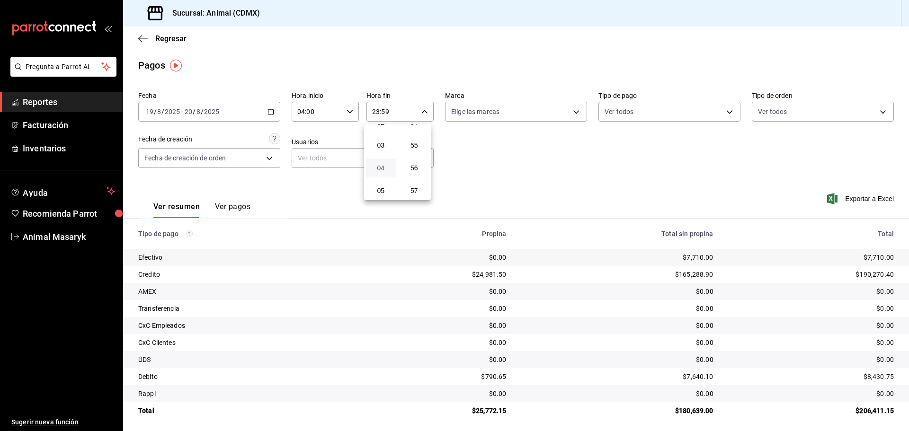
scroll to position [44, 0]
click at [382, 139] on span "02" at bounding box center [381, 138] width 18 height 8
click at [540, 142] on div at bounding box center [454, 215] width 909 height 431
drag, startPoint x: 571, startPoint y: 110, endPoint x: 534, endPoint y: 132, distance: 43.1
click at [569, 110] on body "Pregunta a Parrot AI Reportes Facturación Inventarios Ayuda Recomienda Parrot A…" at bounding box center [454, 215] width 909 height 431
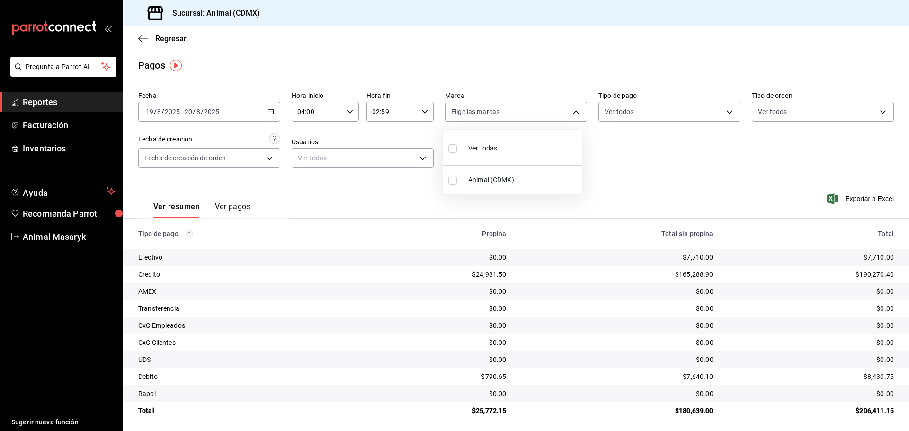
click at [529, 135] on li "Ver todas" at bounding box center [513, 147] width 140 height 28
click at [594, 142] on div at bounding box center [454, 215] width 909 height 431
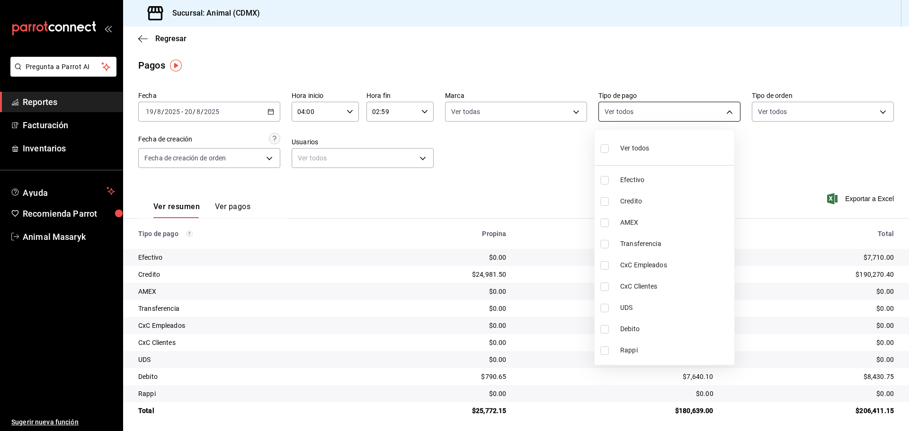
click at [665, 111] on body "Pregunta a Parrot AI Reportes Facturación Inventarios Ayuda Recomienda Parrot A…" at bounding box center [454, 215] width 909 height 431
click at [643, 142] on div "Ver todos" at bounding box center [624, 147] width 49 height 20
click at [743, 151] on div at bounding box center [454, 215] width 909 height 431
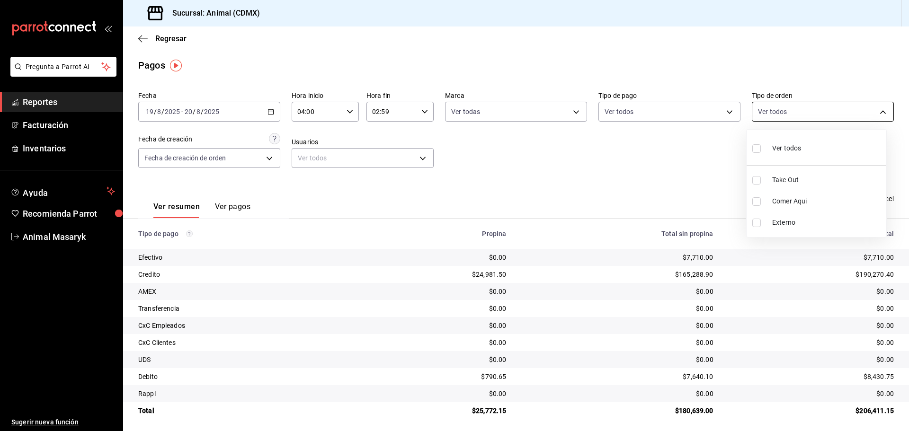
click at [823, 111] on body "Pregunta a Parrot AI Reportes Facturación Inventarios Ayuda Recomienda Parrot A…" at bounding box center [454, 215] width 909 height 431
click at [783, 152] on span "Ver todos" at bounding box center [786, 148] width 29 height 10
click at [740, 163] on div at bounding box center [454, 215] width 909 height 431
click at [145, 44] on div "Regresar" at bounding box center [516, 39] width 786 height 24
click at [144, 35] on icon "button" at bounding box center [142, 39] width 9 height 9
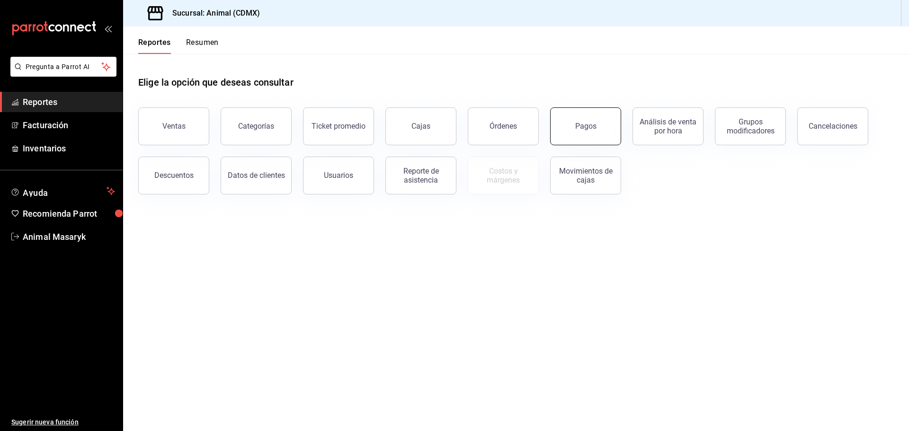
click at [605, 139] on button "Pagos" at bounding box center [585, 126] width 71 height 38
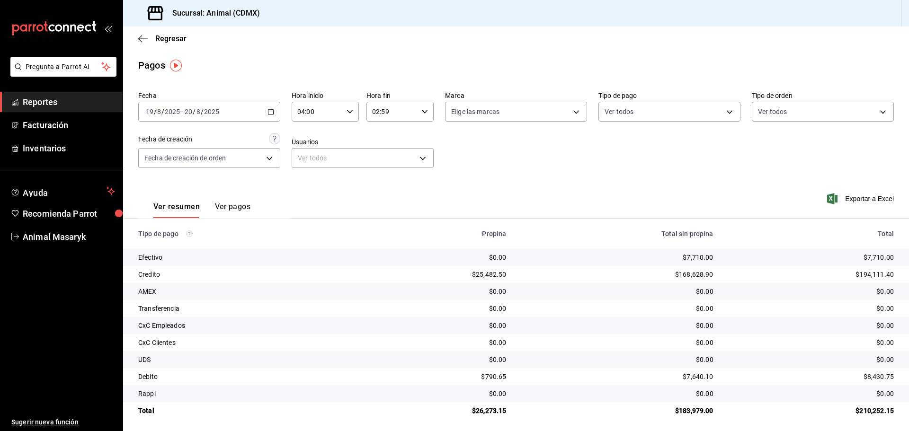
click at [268, 112] on icon "button" at bounding box center [270, 111] width 7 height 7
click at [196, 246] on span "Rango de fechas" at bounding box center [182, 247] width 73 height 10
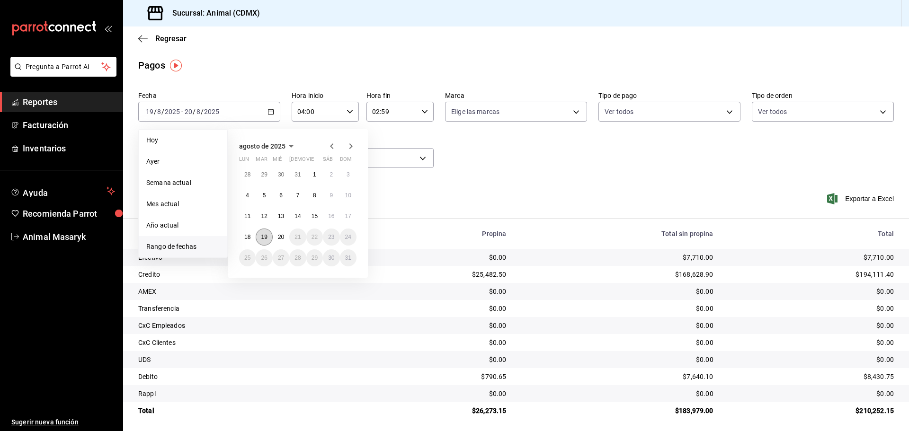
click at [271, 232] on button "19" at bounding box center [264, 237] width 17 height 17
click at [278, 235] on abbr "20" at bounding box center [281, 237] width 6 height 7
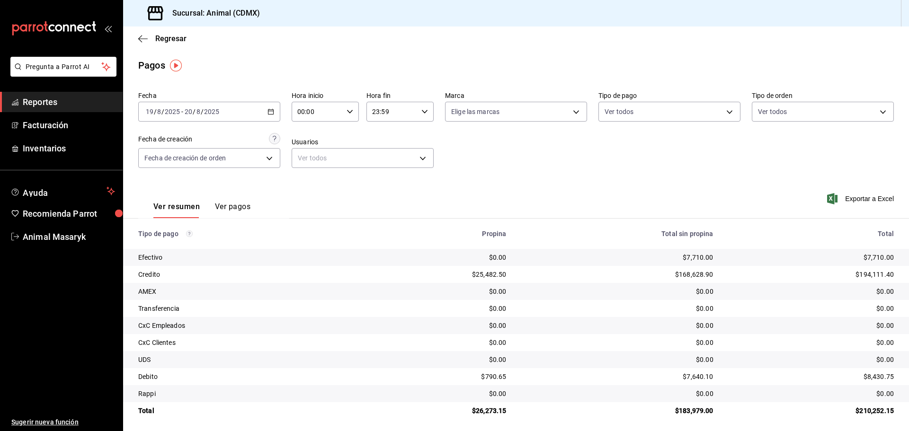
click at [349, 114] on icon "button" at bounding box center [349, 111] width 7 height 7
click at [308, 130] on span "04" at bounding box center [307, 132] width 18 height 8
click at [444, 134] on div at bounding box center [454, 215] width 909 height 431
click at [421, 109] on icon "button" at bounding box center [424, 111] width 7 height 7
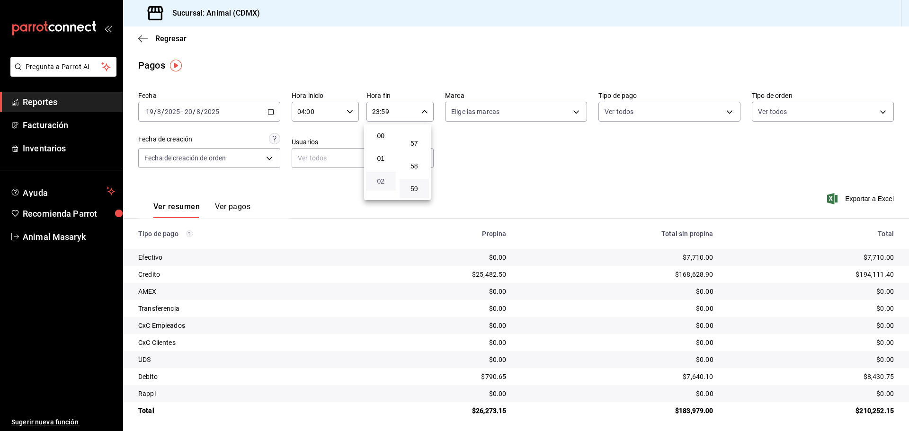
click at [381, 183] on span "02" at bounding box center [381, 182] width 18 height 8
drag, startPoint x: 482, startPoint y: 150, endPoint x: 490, endPoint y: 142, distance: 11.4
click at [482, 150] on div at bounding box center [454, 215] width 909 height 431
click at [556, 114] on body "Pregunta a Parrot AI Reportes Facturación Inventarios Ayuda Recomienda Parrot A…" at bounding box center [454, 215] width 909 height 431
click at [522, 143] on li "Ver todas" at bounding box center [513, 147] width 140 height 28
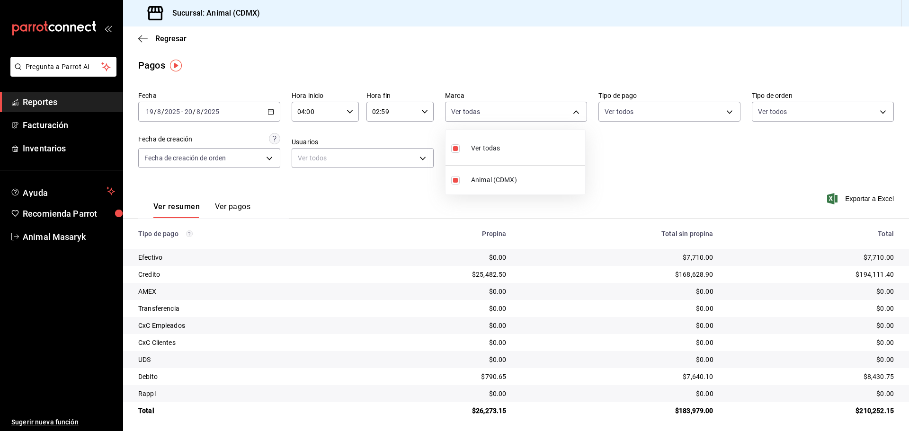
drag, startPoint x: 611, startPoint y: 145, endPoint x: 660, endPoint y: 129, distance: 52.2
click at [613, 147] on div at bounding box center [454, 215] width 909 height 431
click at [685, 110] on body "Pregunta a Parrot AI Reportes Facturación Inventarios Ayuda Recomienda Parrot A…" at bounding box center [454, 215] width 909 height 431
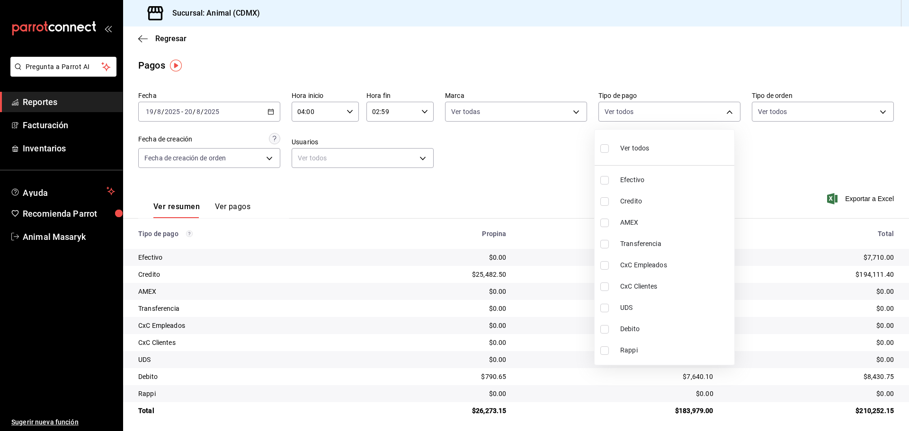
drag, startPoint x: 629, startPoint y: 144, endPoint x: 636, endPoint y: 148, distance: 8.0
click at [631, 145] on span "Ver todos" at bounding box center [634, 148] width 29 height 10
click at [786, 134] on div at bounding box center [454, 215] width 909 height 431
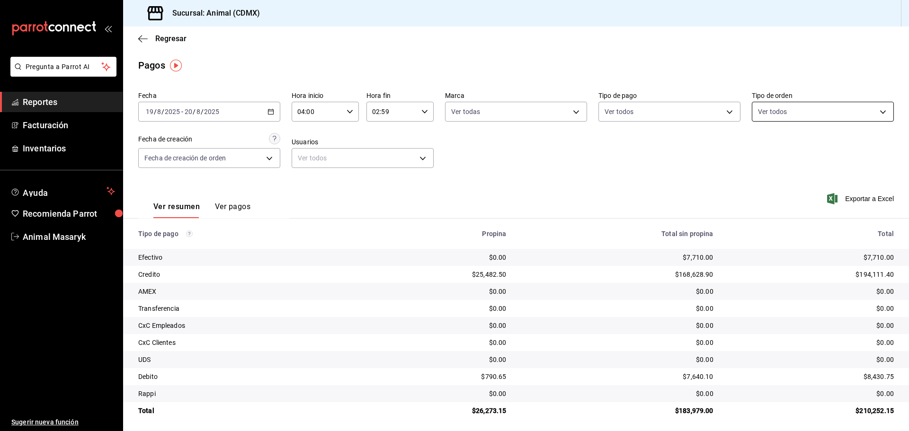
click at [867, 109] on body "Pregunta a Parrot AI Reportes Facturación Inventarios Ayuda Recomienda Parrot A…" at bounding box center [454, 215] width 909 height 431
click at [786, 151] on span "Ver todos" at bounding box center [786, 148] width 29 height 10
click at [665, 161] on div at bounding box center [454, 215] width 909 height 431
click at [143, 38] on icon "button" at bounding box center [142, 38] width 9 height 0
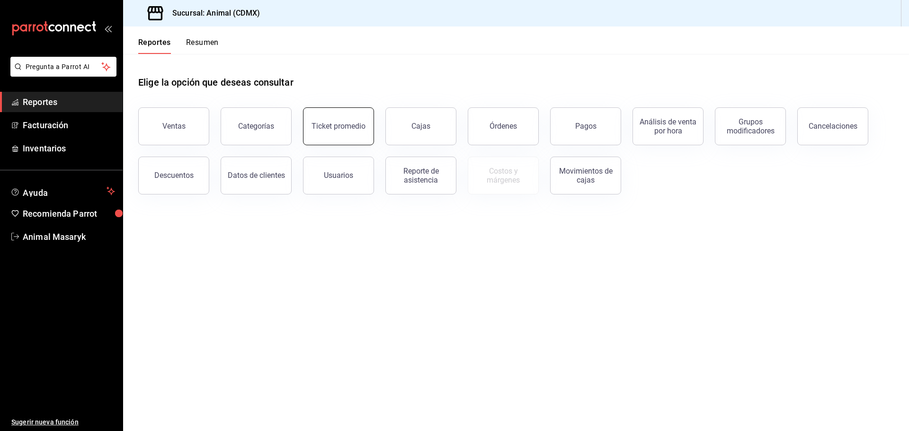
click at [325, 134] on button "Ticket promedio" at bounding box center [338, 126] width 71 height 38
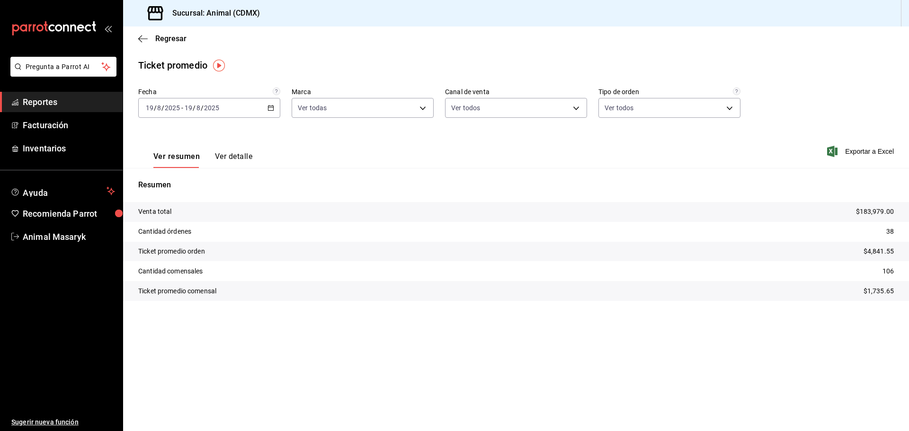
click at [269, 108] on icon "button" at bounding box center [270, 108] width 7 height 7
click at [180, 213] on li "Rango de fechas" at bounding box center [183, 221] width 89 height 21
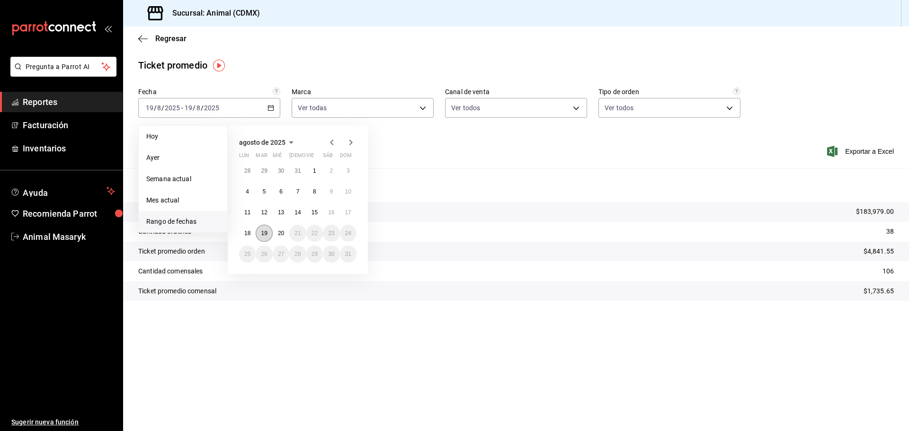
click at [264, 239] on button "19" at bounding box center [264, 233] width 17 height 17
click at [279, 236] on abbr "20" at bounding box center [281, 233] width 6 height 7
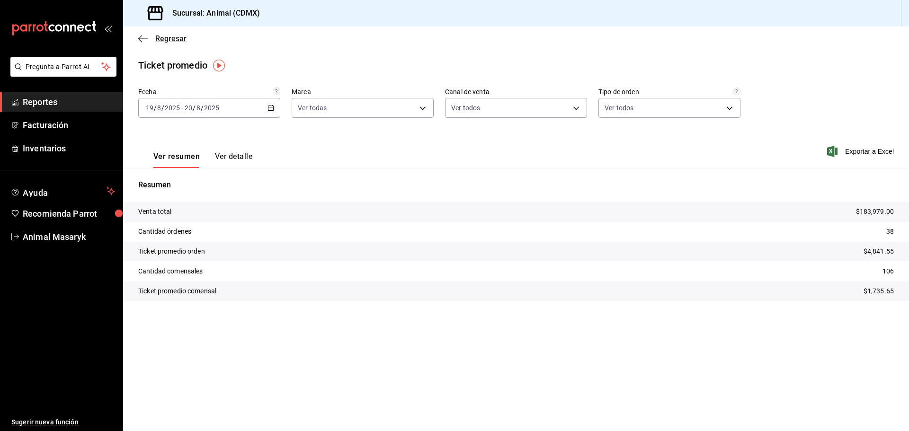
click at [146, 37] on icon "button" at bounding box center [142, 39] width 9 height 9
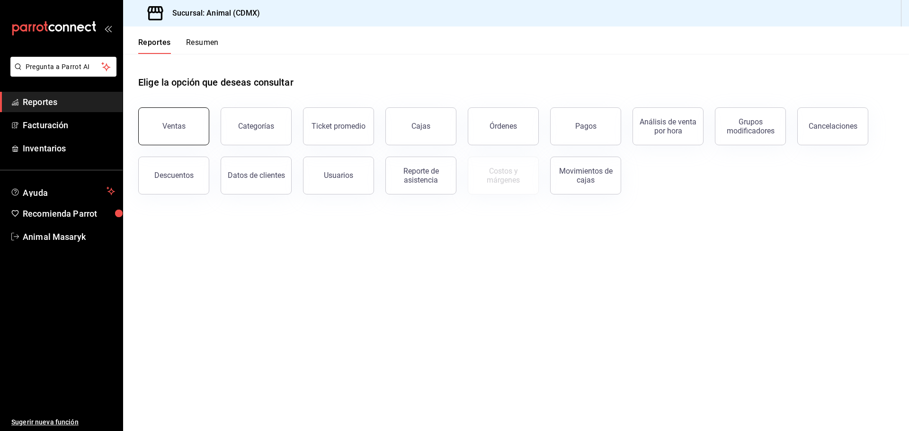
click at [184, 133] on button "Ventas" at bounding box center [173, 126] width 71 height 38
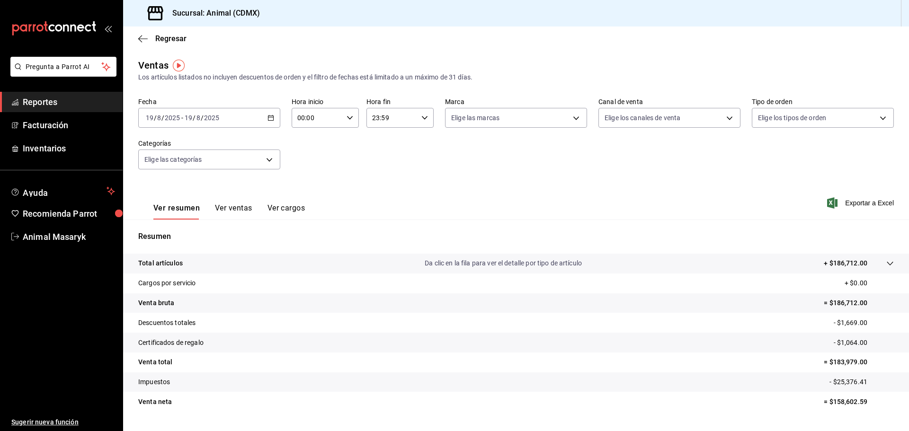
click at [265, 111] on div "[DATE] [DATE] - [DATE] [DATE]" at bounding box center [209, 118] width 142 height 20
click at [198, 231] on span "Rango de fechas" at bounding box center [182, 232] width 73 height 10
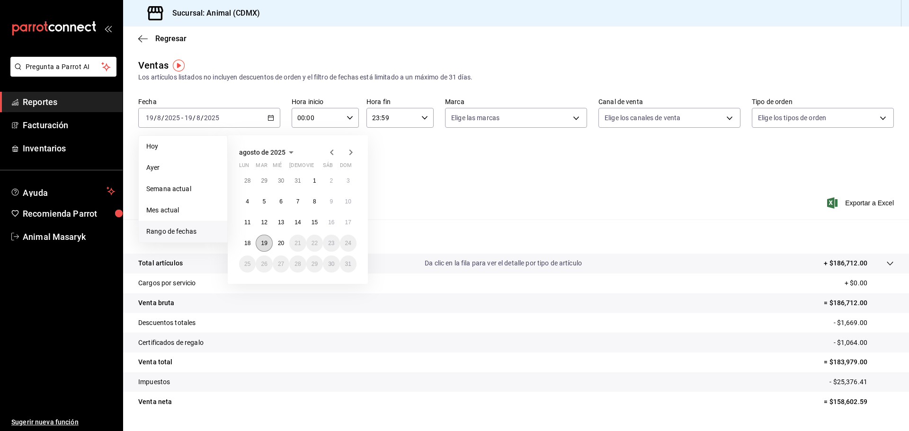
click at [266, 247] on button "19" at bounding box center [264, 243] width 17 height 17
click at [280, 247] on button "20" at bounding box center [281, 243] width 17 height 17
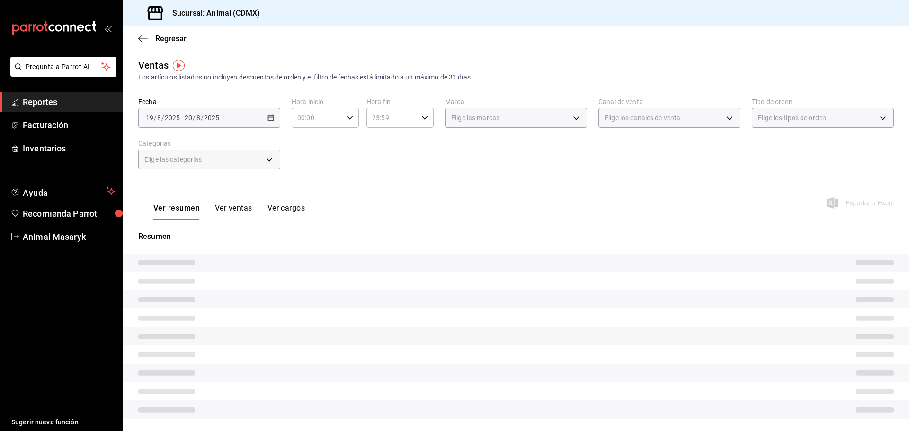
drag, startPoint x: 408, startPoint y: 152, endPoint x: 389, endPoint y: 150, distance: 18.7
click at [406, 152] on div "Fecha [DATE] [DATE] - [DATE] [DATE] Hora inicio 00:00 Hora inicio Hora fin 23:5…" at bounding box center [515, 139] width 755 height 83
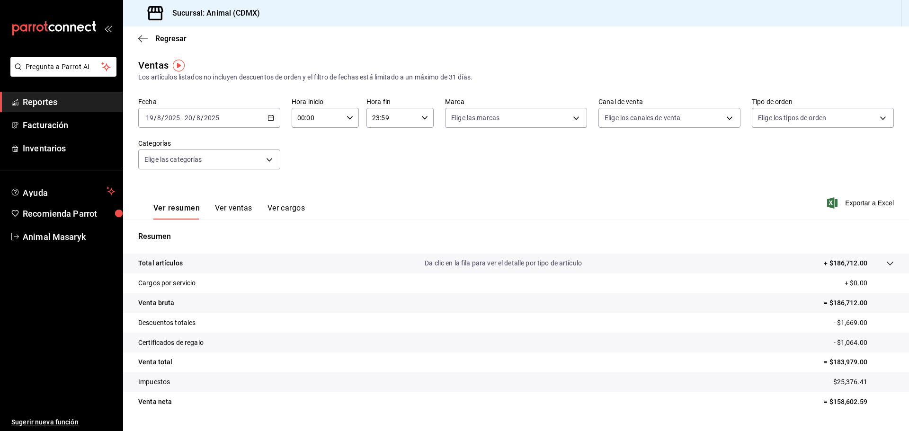
click at [342, 122] on div "00:00 Hora inicio" at bounding box center [325, 118] width 67 height 20
click at [302, 186] on span "04" at bounding box center [307, 186] width 18 height 8
click at [394, 143] on div at bounding box center [454, 215] width 909 height 431
click at [419, 118] on div "23:59 Hora fin" at bounding box center [399, 118] width 67 height 20
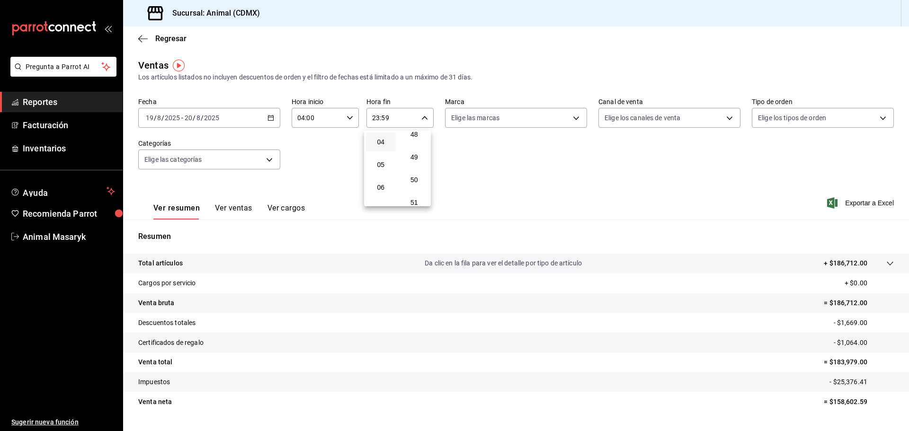
scroll to position [44, 0]
click at [378, 150] on button "02" at bounding box center [381, 143] width 30 height 19
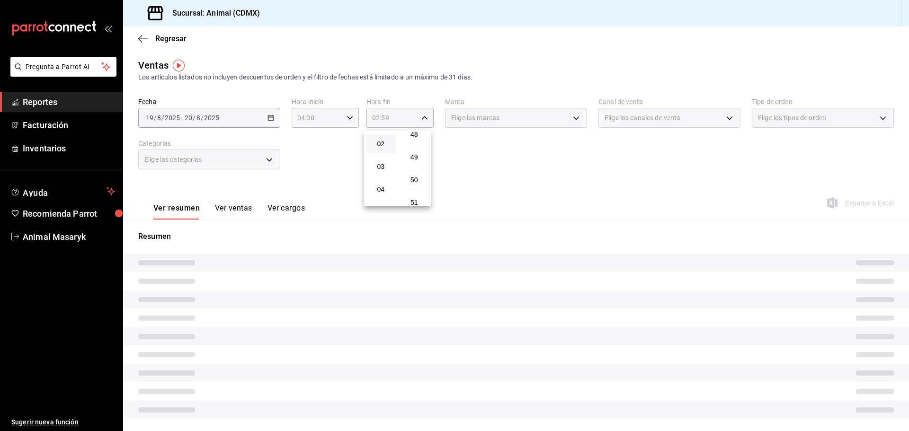
drag, startPoint x: 504, startPoint y: 178, endPoint x: 515, endPoint y: 153, distance: 27.8
click at [506, 176] on div at bounding box center [454, 215] width 909 height 431
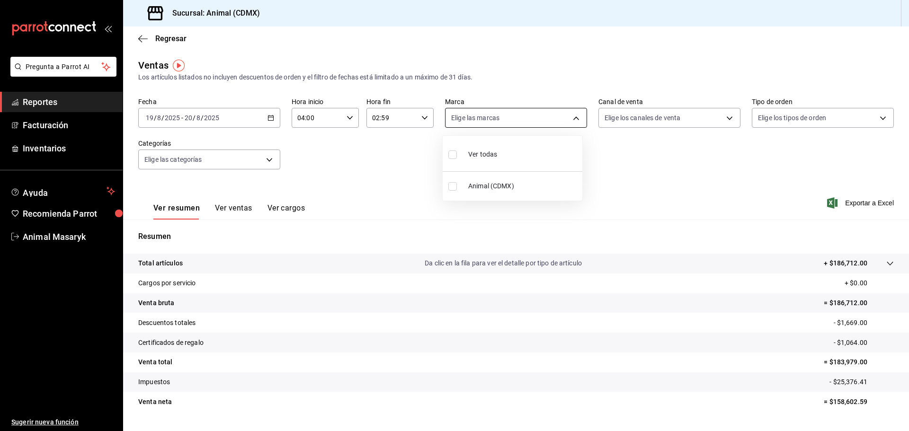
click at [559, 124] on body "Pregunta a Parrot AI Reportes Facturación Inventarios Ayuda Recomienda Parrot A…" at bounding box center [454, 215] width 909 height 431
click at [522, 167] on li "Ver todas" at bounding box center [513, 154] width 140 height 28
drag, startPoint x: 641, startPoint y: 154, endPoint x: 651, endPoint y: 149, distance: 11.0
click at [645, 154] on div at bounding box center [454, 215] width 909 height 431
click at [716, 118] on body "Pregunta a Parrot AI Reportes Facturación Inventarios Ayuda Recomienda Parrot A…" at bounding box center [454, 215] width 909 height 431
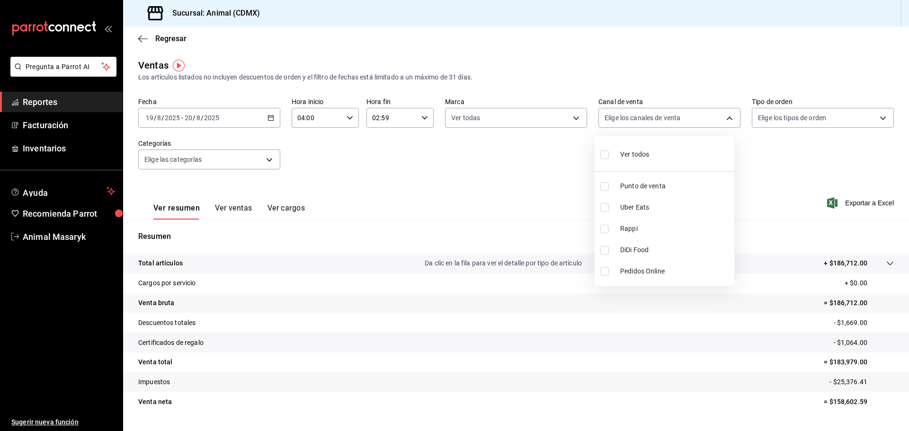
click at [637, 156] on span "Ver todos" at bounding box center [634, 155] width 29 height 10
click at [823, 133] on div at bounding box center [454, 215] width 909 height 431
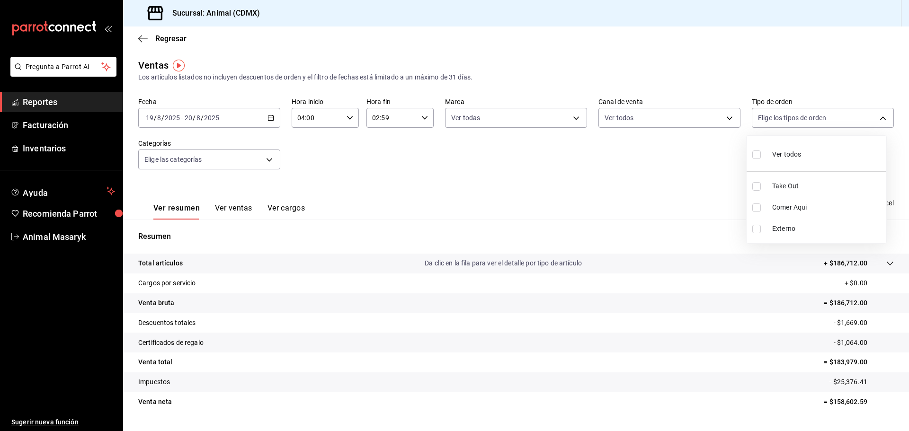
click at [851, 115] on body "Pregunta a Parrot AI Reportes Facturación Inventarios Ayuda Recomienda Parrot A…" at bounding box center [454, 215] width 909 height 431
click at [781, 157] on span "Ver todos" at bounding box center [786, 155] width 29 height 10
click at [293, 152] on div at bounding box center [454, 215] width 909 height 431
click at [268, 157] on body "Pregunta a Parrot AI Reportes Facturación Inventarios Ayuda Recomienda Parrot A…" at bounding box center [454, 215] width 909 height 431
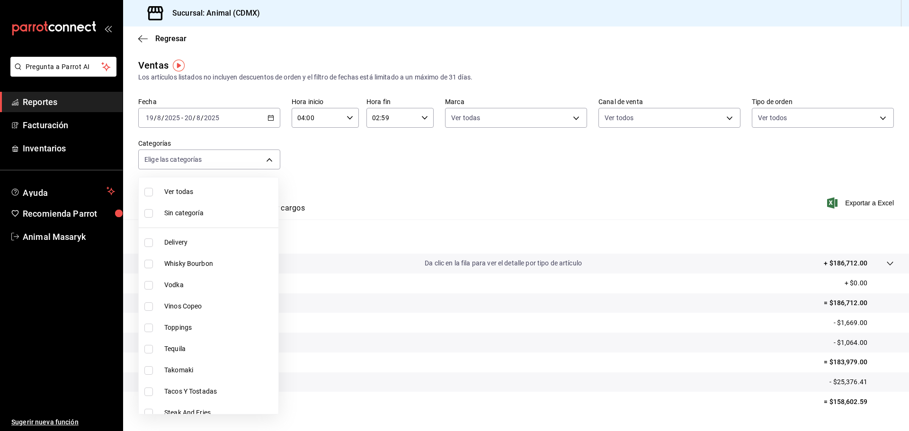
click at [209, 196] on span "Ver todas" at bounding box center [219, 192] width 110 height 10
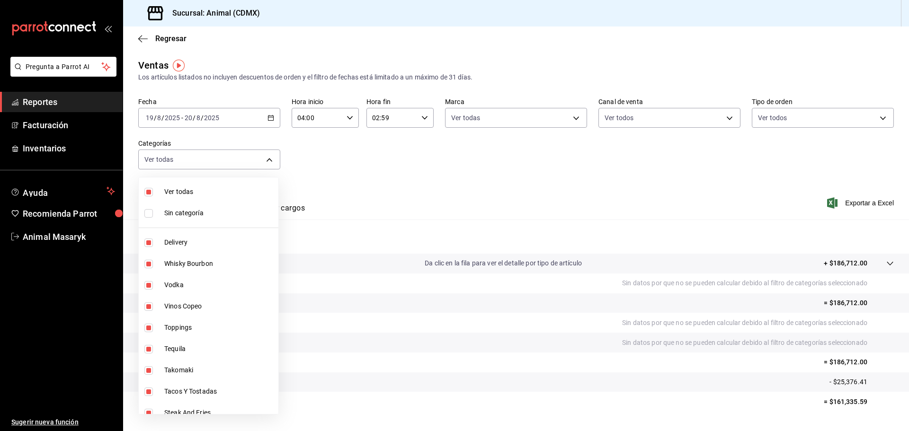
drag, startPoint x: 219, startPoint y: 213, endPoint x: 285, endPoint y: 211, distance: 65.8
click at [219, 214] on span "Sin categoría" at bounding box center [219, 213] width 110 height 10
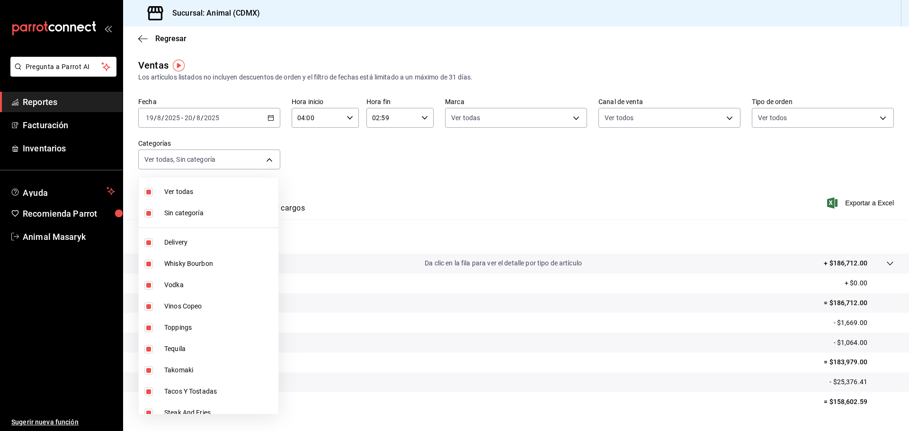
click at [400, 185] on div at bounding box center [454, 215] width 909 height 431
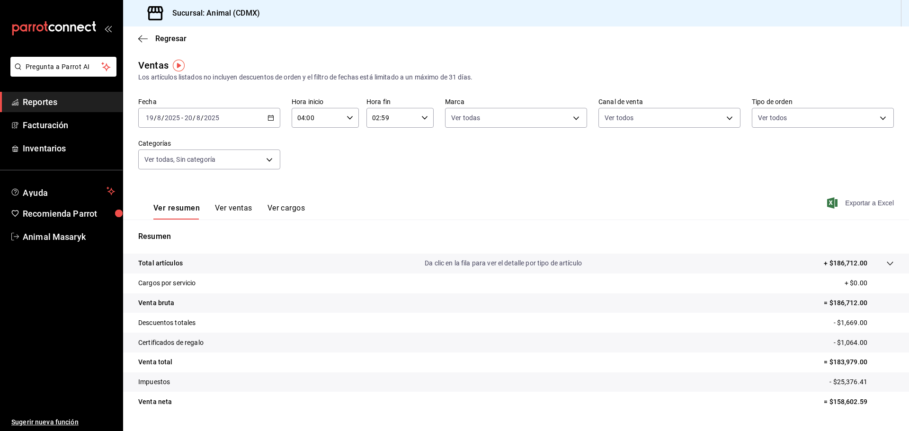
click at [855, 200] on span "Exportar a Excel" at bounding box center [861, 202] width 65 height 11
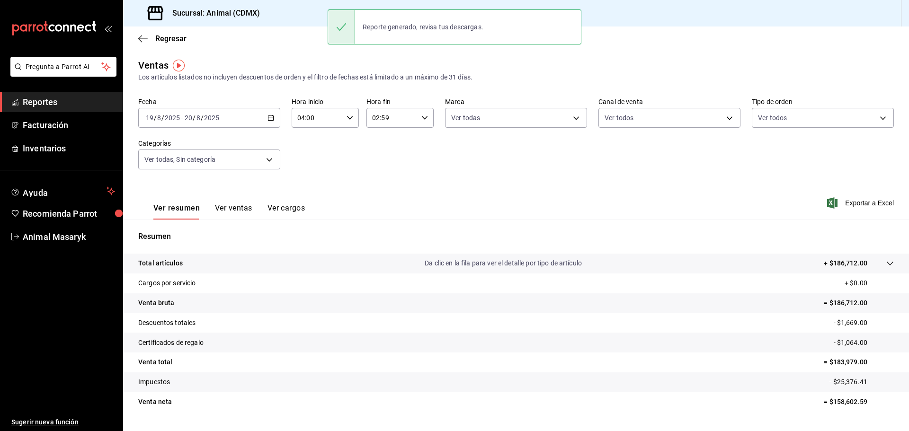
click at [824, 264] on p "+ $186,712.00" at bounding box center [846, 263] width 44 height 10
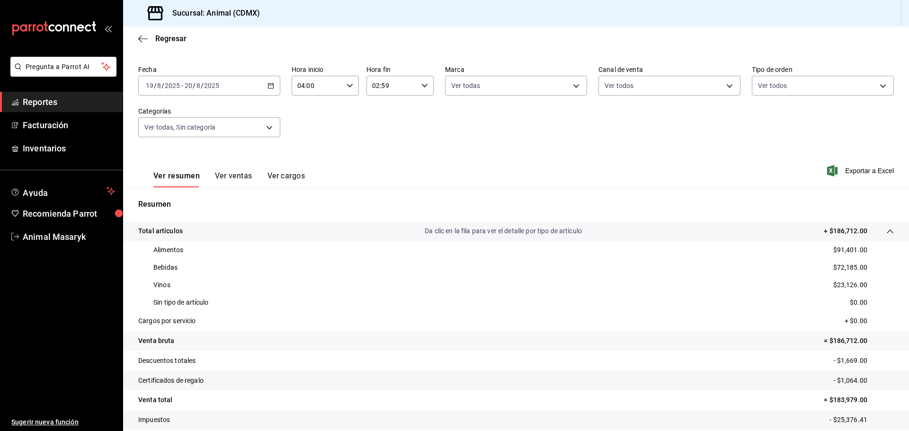
scroll to position [92, 0]
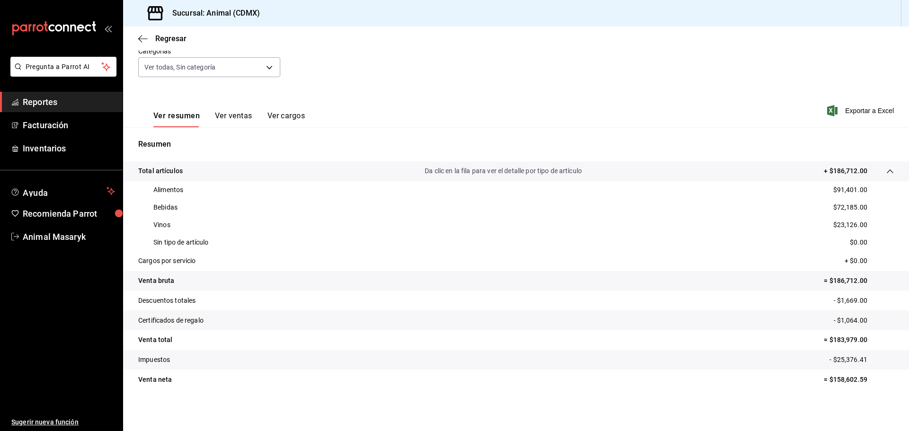
click at [536, 402] on div "Ventas Los artículos listados no incluyen descuentos de orden y el filtro de fe…" at bounding box center [516, 191] width 786 height 450
